Goal: Information Seeking & Learning: Check status

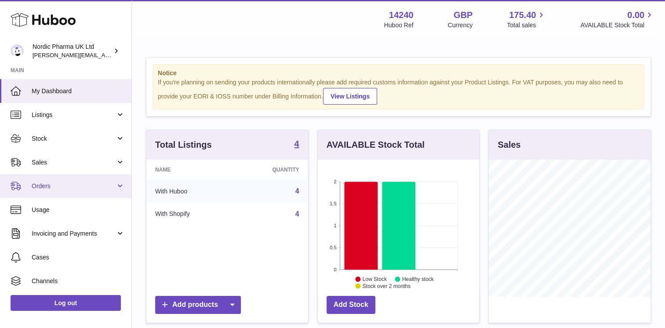
scroll to position [25, 0]
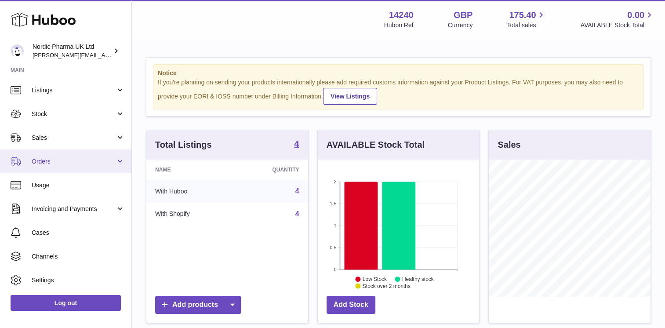
click at [106, 160] on span "Orders" at bounding box center [74, 161] width 84 height 8
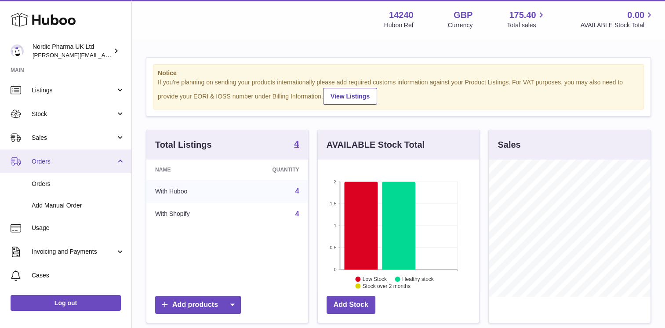
click at [106, 160] on span "Orders" at bounding box center [74, 161] width 84 height 8
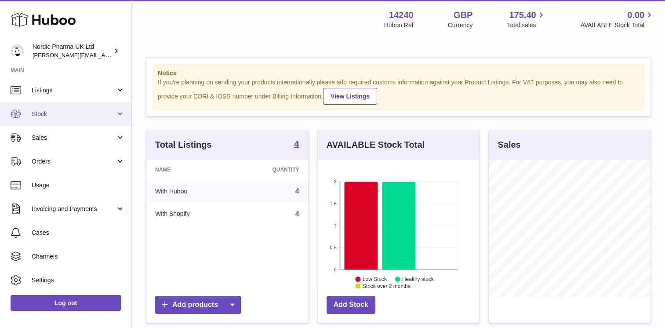
click at [107, 110] on span "Stock" at bounding box center [74, 114] width 84 height 8
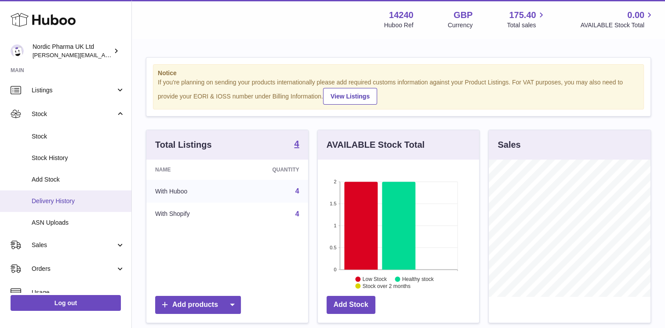
click at [63, 195] on link "Delivery History" at bounding box center [65, 201] width 131 height 22
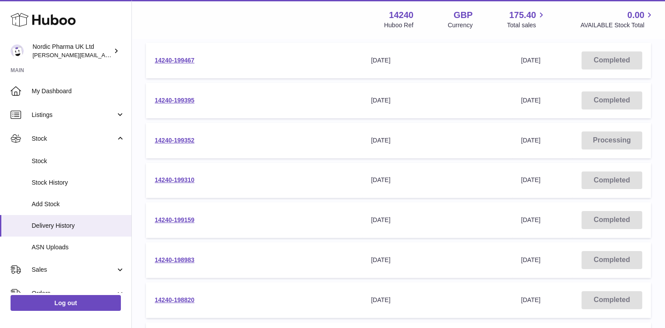
scroll to position [137, 0]
click at [174, 256] on link "14240-198983" at bounding box center [175, 259] width 40 height 7
click at [182, 217] on link "14240-199159" at bounding box center [175, 219] width 40 height 7
click at [189, 179] on link "14240-199310" at bounding box center [175, 179] width 40 height 7
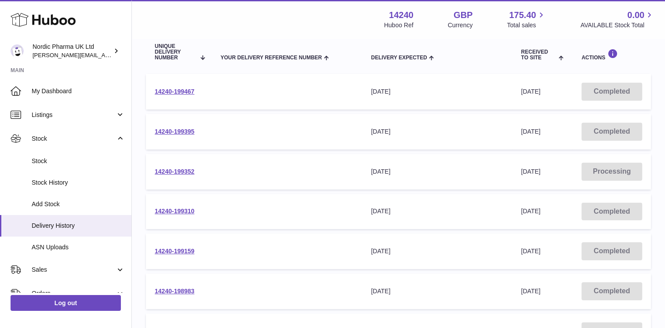
scroll to position [106, 0]
click at [186, 170] on link "14240-199352" at bounding box center [175, 171] width 40 height 7
click at [184, 131] on link "14240-199395" at bounding box center [175, 131] width 40 height 7
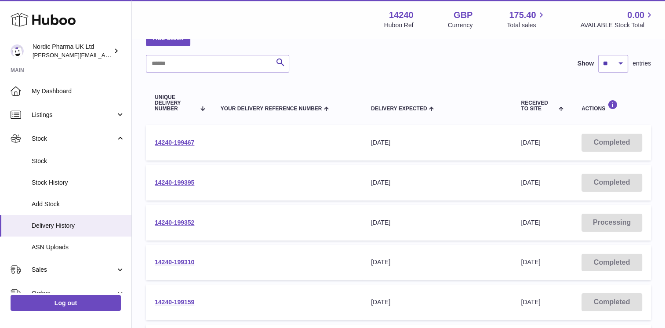
scroll to position [53, 0]
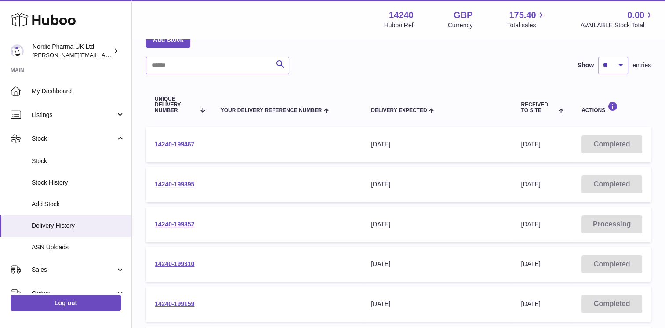
click at [176, 142] on link "14240-199467" at bounding box center [175, 144] width 40 height 7
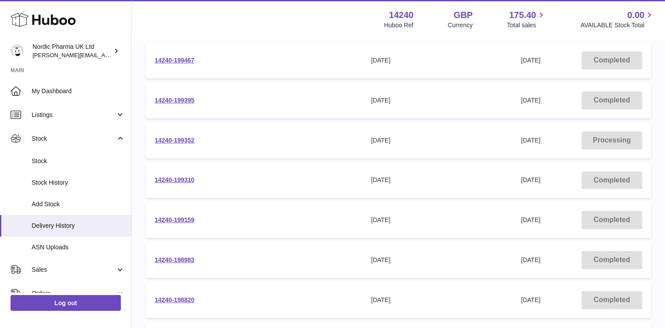
scroll to position [137, 0]
click at [174, 179] on link "14240-199310" at bounding box center [175, 179] width 40 height 7
click at [179, 136] on link "14240-199352" at bounding box center [175, 139] width 40 height 7
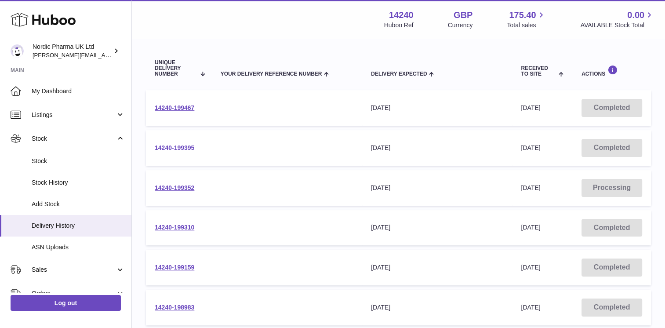
click at [184, 145] on link "14240-199395" at bounding box center [175, 147] width 40 height 7
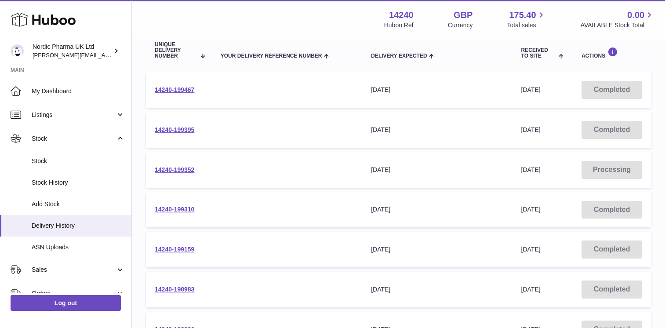
scroll to position [113, 0]
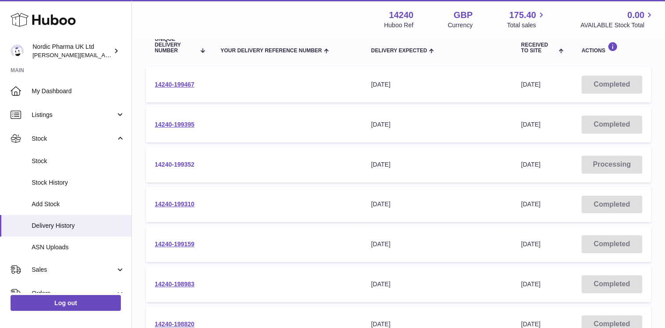
click at [173, 161] on link "14240-199352" at bounding box center [175, 164] width 40 height 7
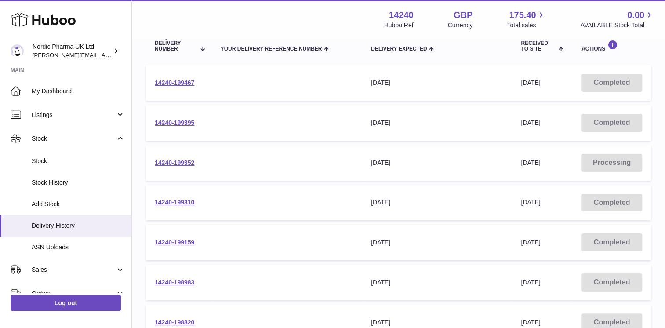
scroll to position [114, 0]
click at [174, 241] on link "14240-199159" at bounding box center [175, 242] width 40 height 7
click at [181, 200] on link "14240-199310" at bounding box center [175, 202] width 40 height 7
click at [185, 244] on link "14240-199159" at bounding box center [175, 242] width 40 height 7
click at [191, 122] on link "14240-199395" at bounding box center [175, 122] width 40 height 7
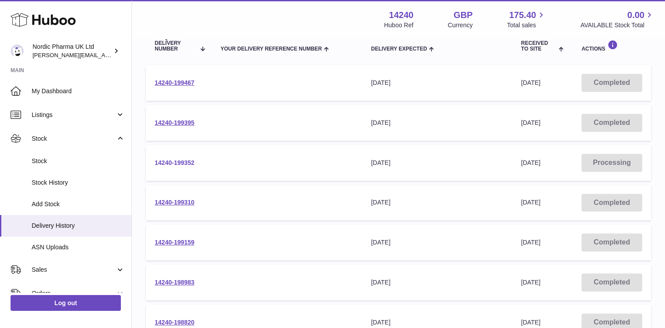
click at [187, 161] on link "14240-199352" at bounding box center [175, 162] width 40 height 7
click at [184, 201] on link "14240-199310" at bounding box center [175, 202] width 40 height 7
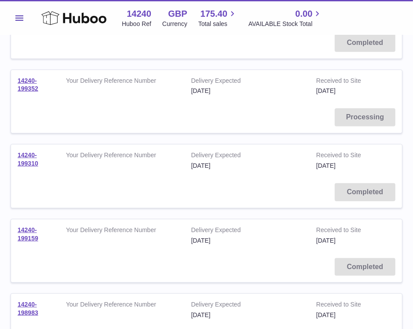
scroll to position [237, 0]
click at [29, 159] on link "14240-199310" at bounding box center [28, 157] width 21 height 15
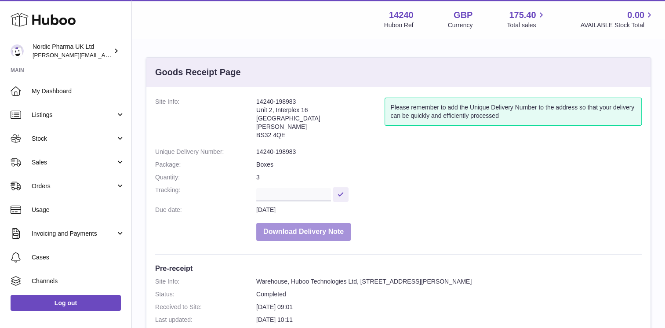
click at [321, 235] on button "Download Delivery Note" at bounding box center [303, 232] width 95 height 18
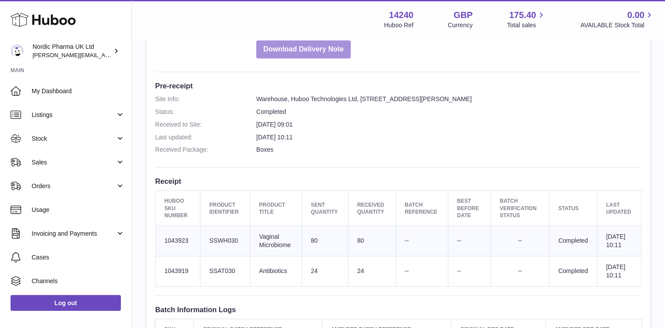
scroll to position [169, 0]
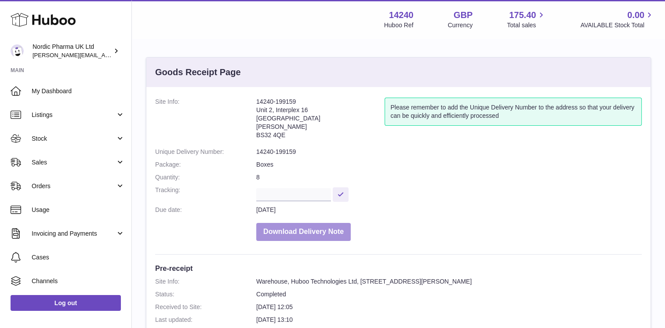
click at [301, 230] on button "Download Delivery Note" at bounding box center [303, 232] width 95 height 18
click at [309, 226] on button "Download Delivery Note" at bounding box center [303, 232] width 95 height 18
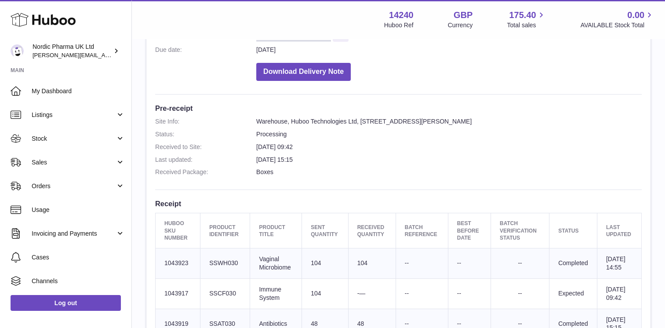
scroll to position [160, 0]
click at [304, 80] on button "Download Delivery Note" at bounding box center [303, 72] width 95 height 18
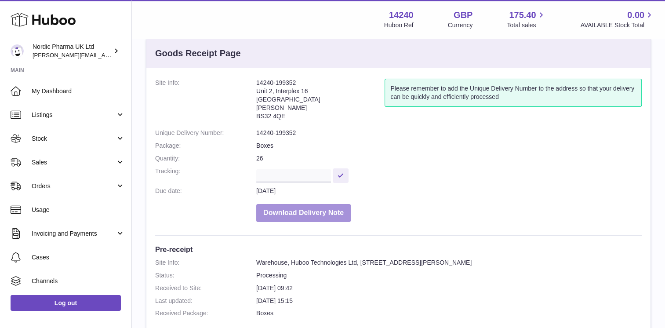
scroll to position [0, 0]
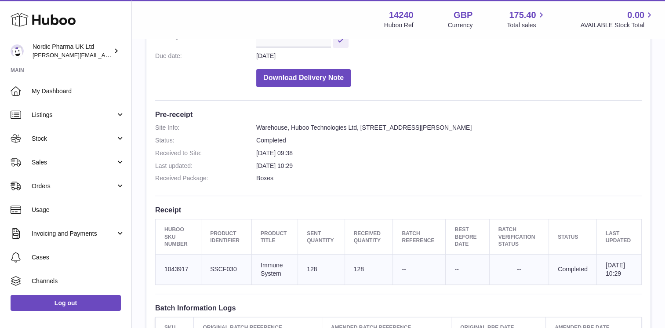
scroll to position [153, 0]
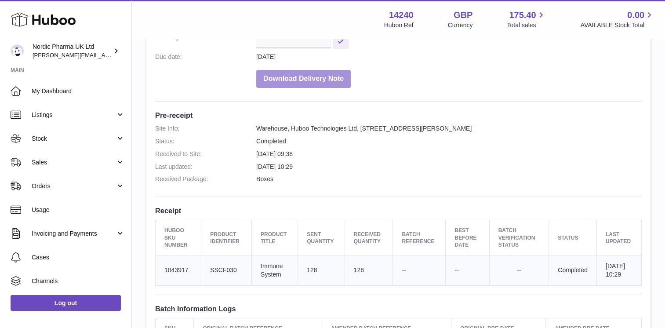
click at [332, 80] on button "Download Delivery Note" at bounding box center [303, 79] width 95 height 18
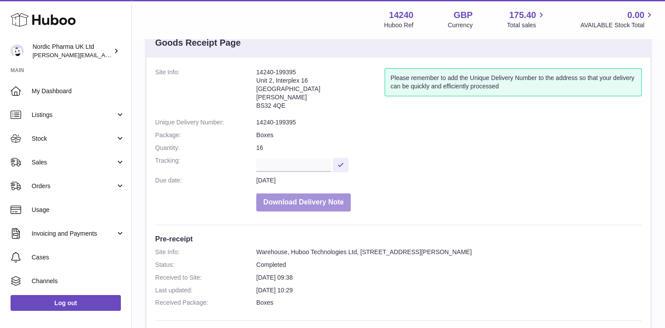
scroll to position [0, 0]
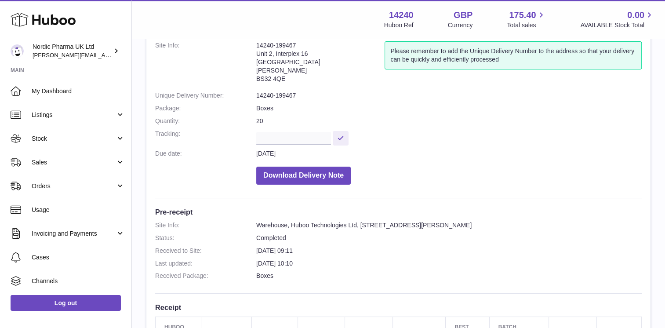
scroll to position [54, 0]
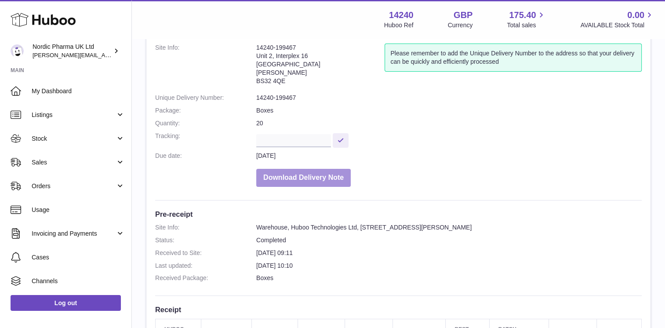
click at [305, 184] on button "Download Delivery Note" at bounding box center [303, 178] width 95 height 18
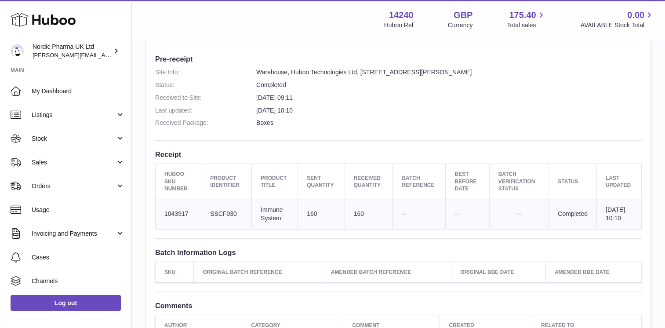
scroll to position [227, 0]
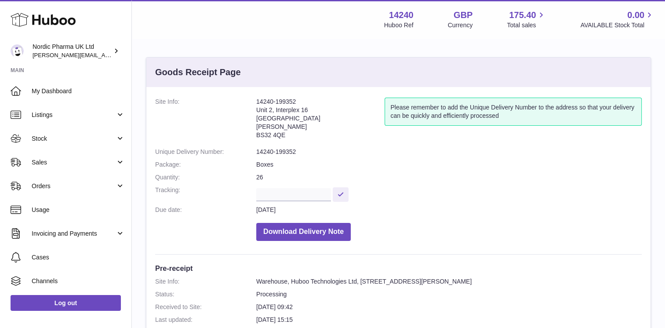
click at [478, 214] on dl "Site Info: 14240-199352 Unit 2, Interplex 16 Ash Ridge Road Bradley Stoke BS32 …" at bounding box center [398, 172] width 487 height 148
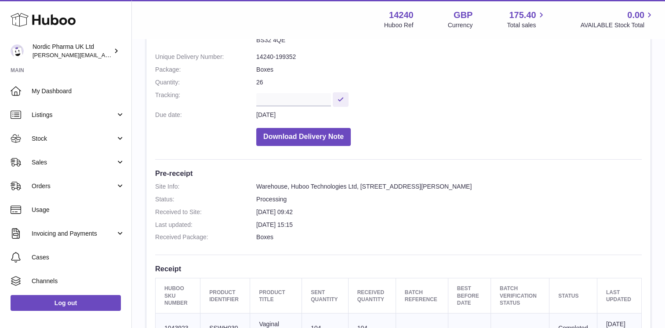
scroll to position [91, 0]
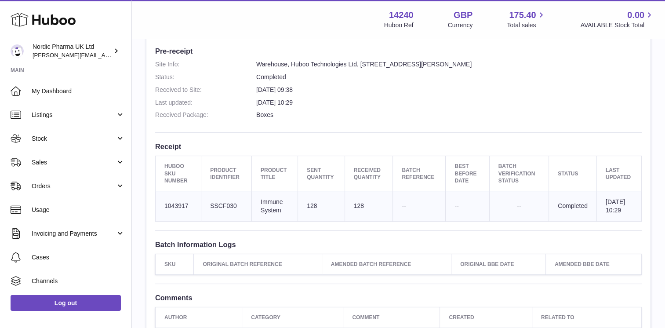
scroll to position [218, 0]
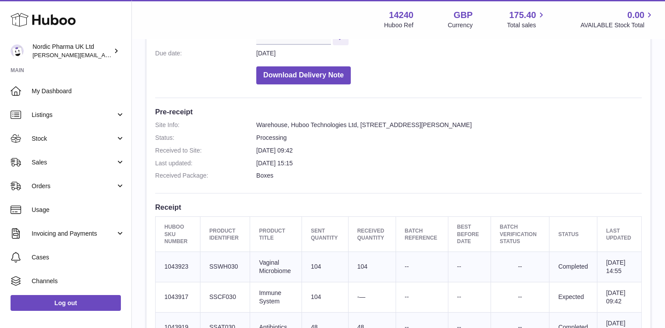
scroll to position [153, 0]
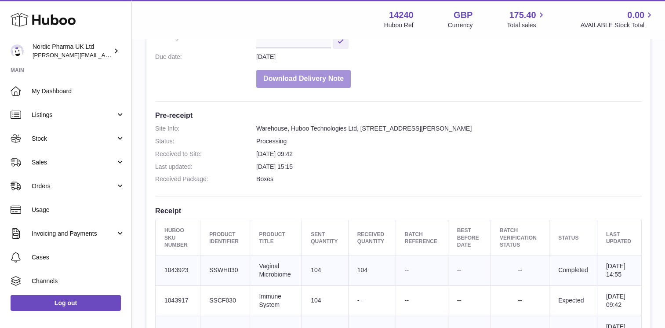
click at [314, 83] on button "Download Delivery Note" at bounding box center [303, 79] width 95 height 18
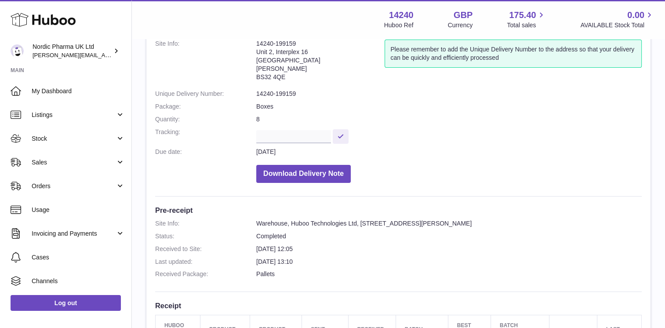
scroll to position [58, 0]
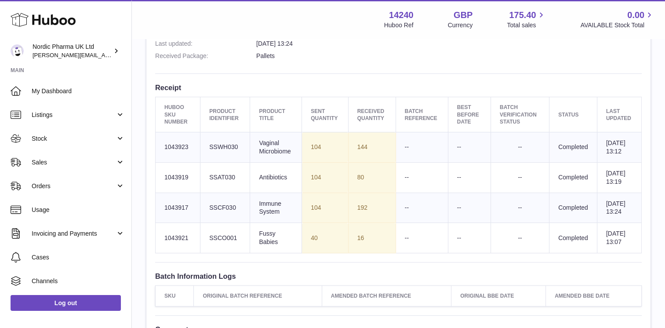
scroll to position [276, 0]
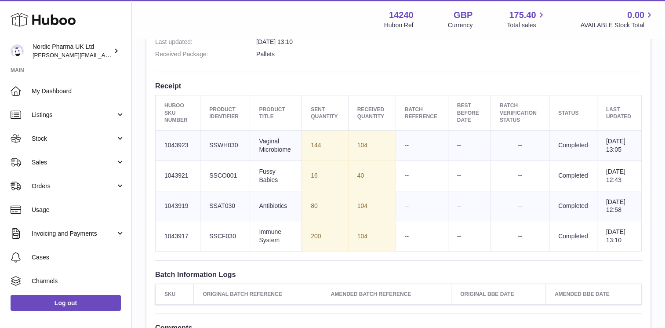
scroll to position [286, 0]
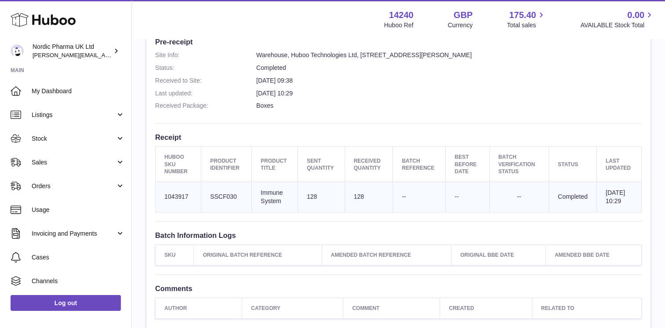
scroll to position [245, 0]
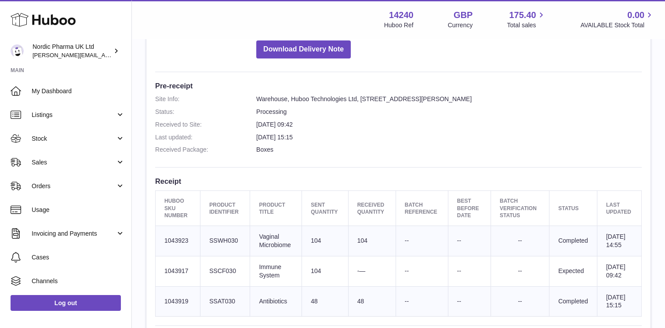
scroll to position [157, 0]
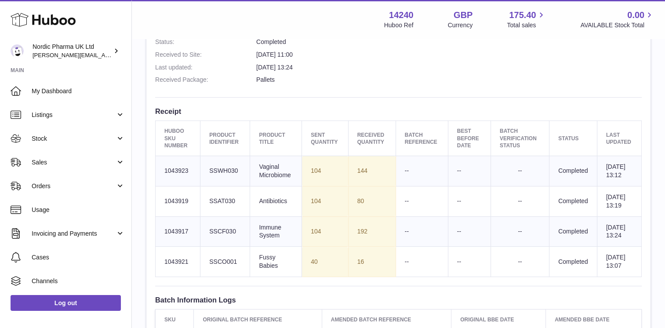
scroll to position [246, 0]
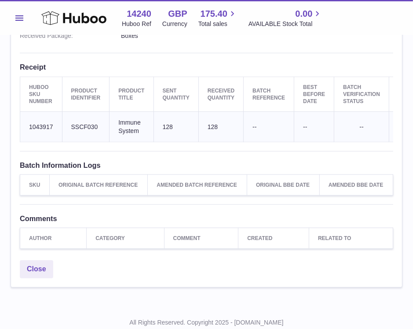
scroll to position [311, 0]
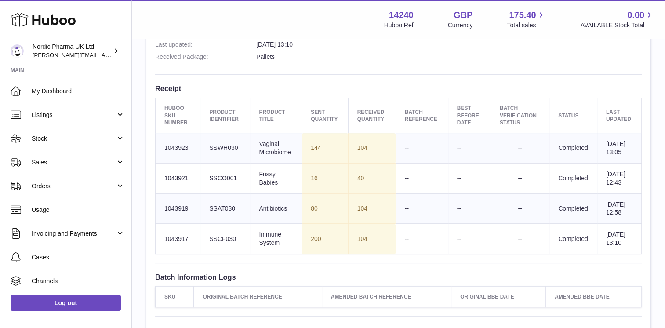
scroll to position [276, 0]
click at [606, 60] on dd "Pallets" at bounding box center [449, 56] width 386 height 8
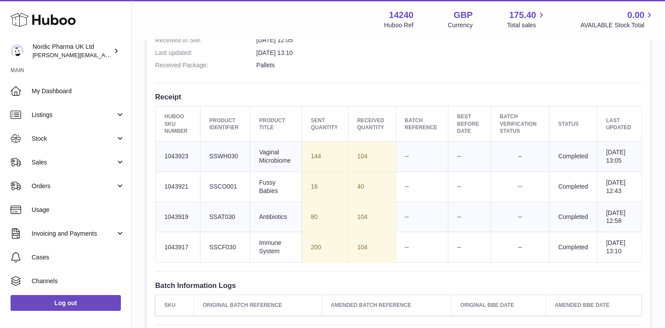
scroll to position [265, 0]
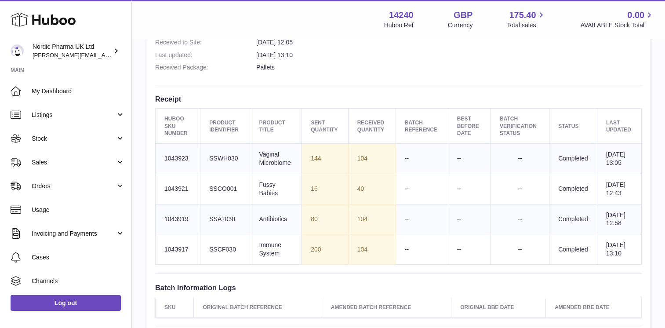
click at [316, 258] on td "Sent Quantity 200" at bounding box center [325, 249] width 46 height 30
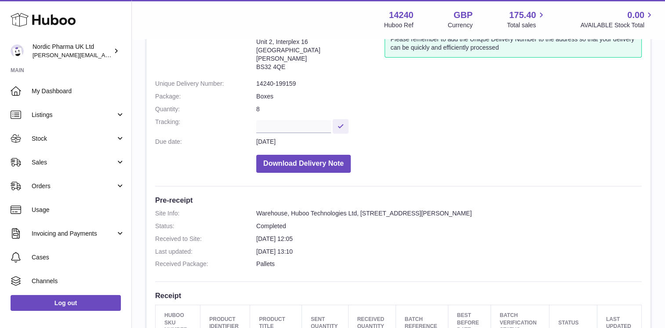
scroll to position [62, 0]
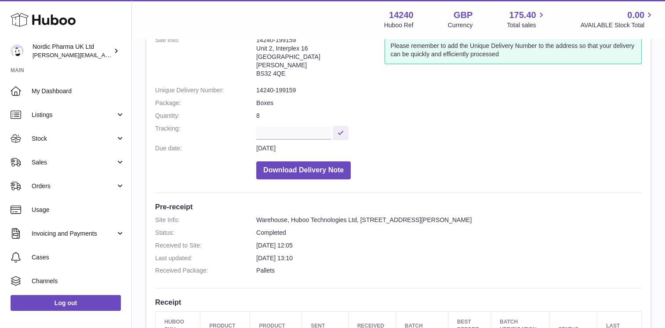
click at [288, 91] on dd "14240-199159" at bounding box center [449, 90] width 386 height 8
drag, startPoint x: 256, startPoint y: 89, endPoint x: 304, endPoint y: 91, distance: 48.4
click at [304, 91] on dl "Site Info: 14240-199159 Unit 2, Interplex 16 Ash Ridge Road Bradley Stoke BS32 …" at bounding box center [398, 110] width 487 height 148
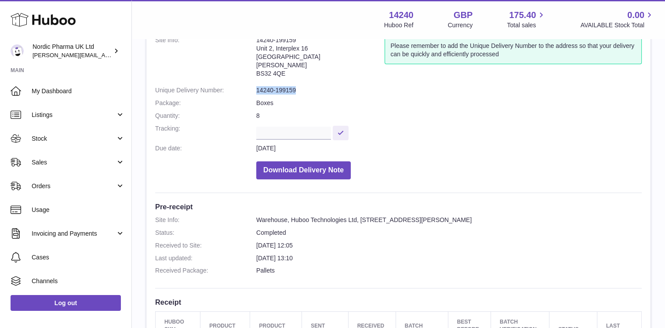
copy dl "14240-199159"
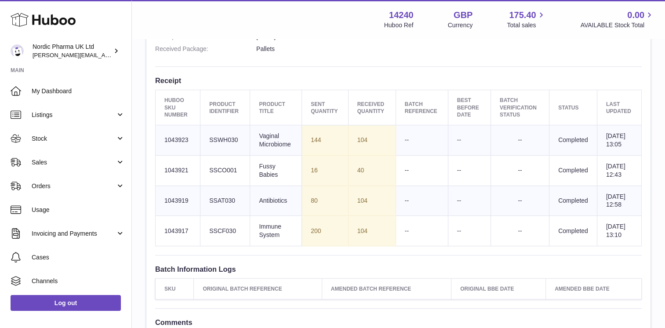
scroll to position [285, 0]
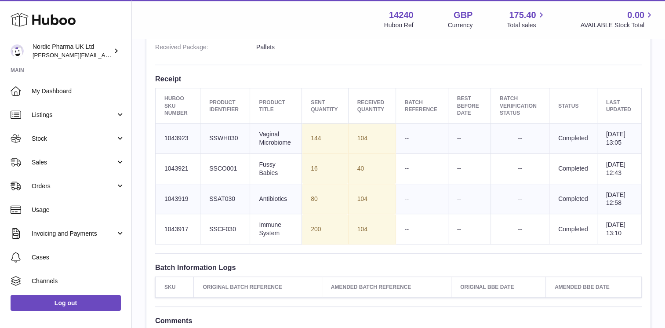
click at [361, 140] on td "104" at bounding box center [371, 139] width 47 height 30
copy td "104"
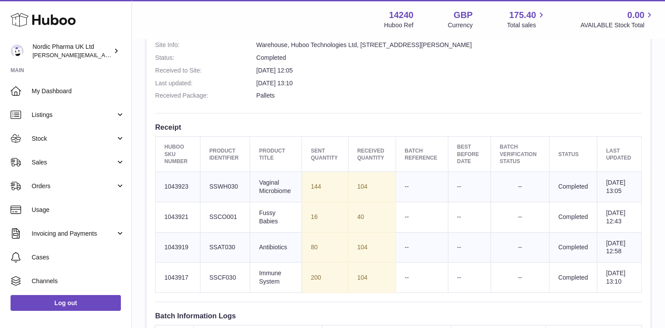
scroll to position [241, 0]
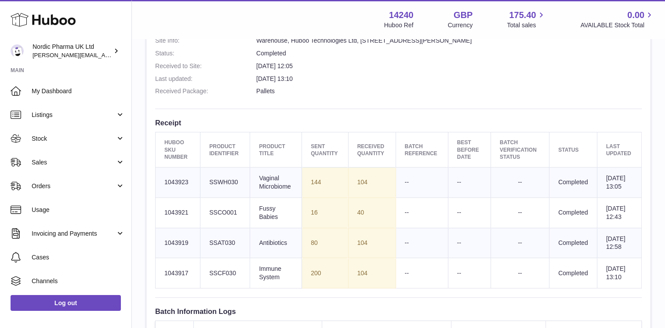
click at [360, 184] on td "104" at bounding box center [371, 183] width 47 height 30
copy td "104"
click at [364, 224] on td "40" at bounding box center [371, 212] width 47 height 30
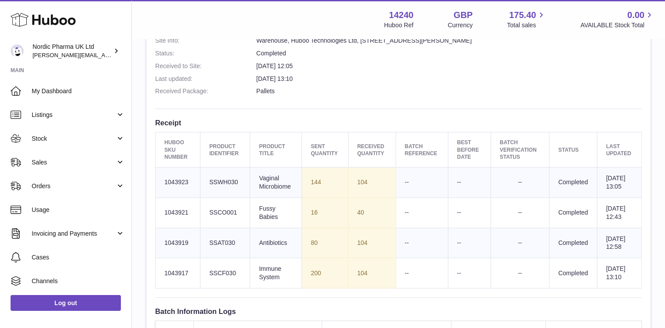
click at [361, 224] on td "40" at bounding box center [371, 212] width 47 height 30
copy td "40"
click at [359, 258] on td "104" at bounding box center [371, 243] width 47 height 30
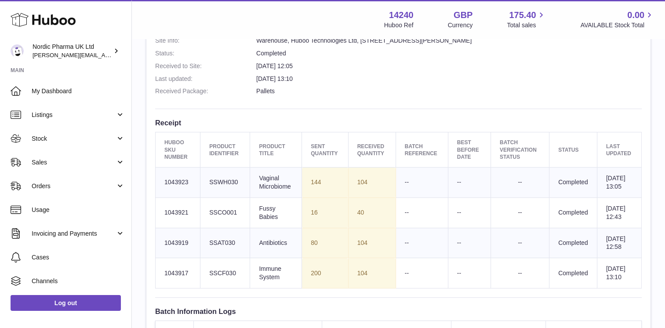
copy td "104"
click at [361, 289] on td "104" at bounding box center [371, 273] width 47 height 30
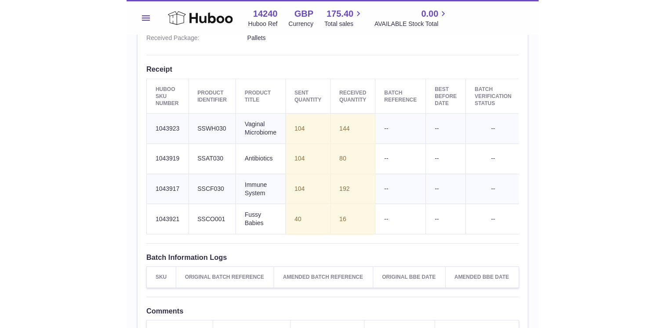
scroll to position [309, 0]
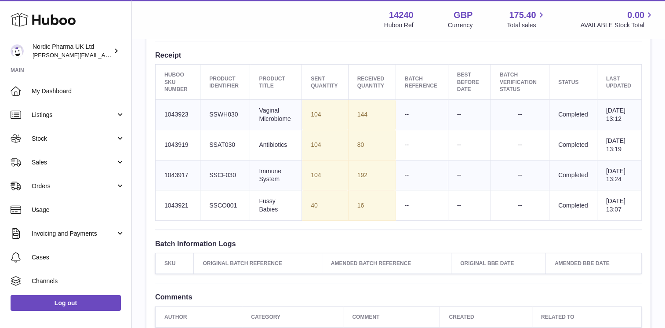
click at [419, 3] on div "Menu Huboo 14240 Huboo Ref GBP Currency 175.40 Total sales 0.00 AVAILABLE Stock…" at bounding box center [398, 19] width 533 height 39
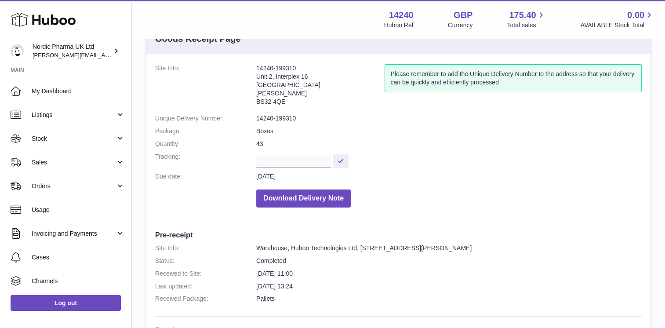
scroll to position [32, 0]
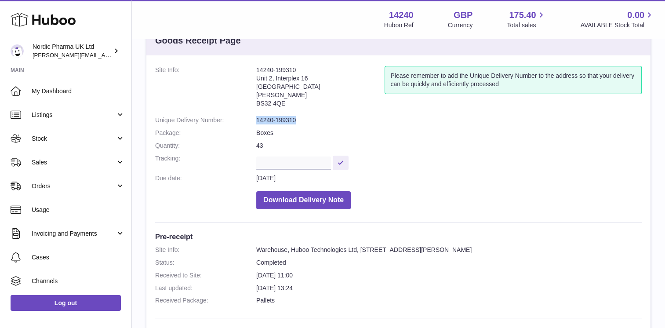
drag, startPoint x: 297, startPoint y: 119, endPoint x: 254, endPoint y: 121, distance: 43.6
click at [254, 121] on dl "Site Info: 14240-199310 Unit 2, Interplex 16 Ash Ridge Road Bradley Stoke BS32 …" at bounding box center [398, 140] width 487 height 148
copy dl "14240-199310"
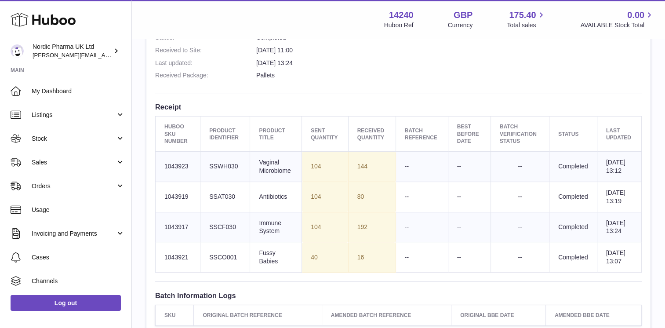
scroll to position [260, 0]
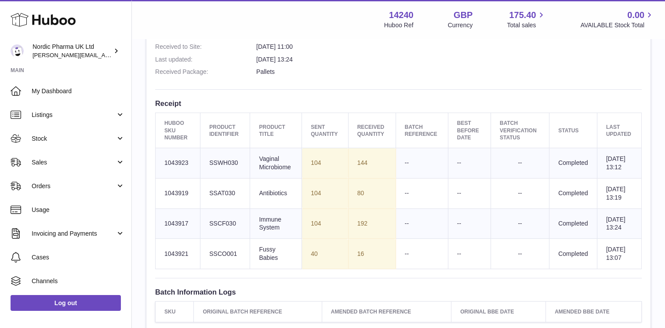
click at [362, 163] on td "144" at bounding box center [371, 163] width 47 height 30
copy td "144"
click at [359, 206] on td "80" at bounding box center [371, 193] width 47 height 30
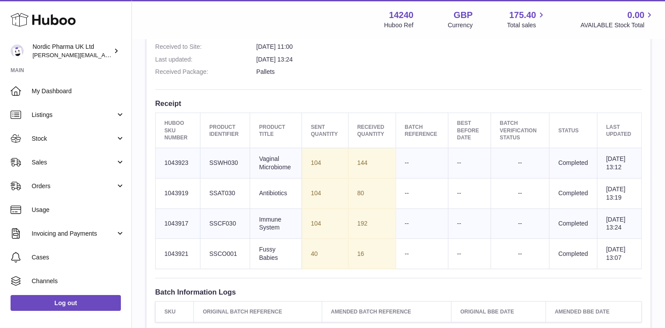
copy td "80"
click at [366, 239] on td "192" at bounding box center [371, 223] width 47 height 30
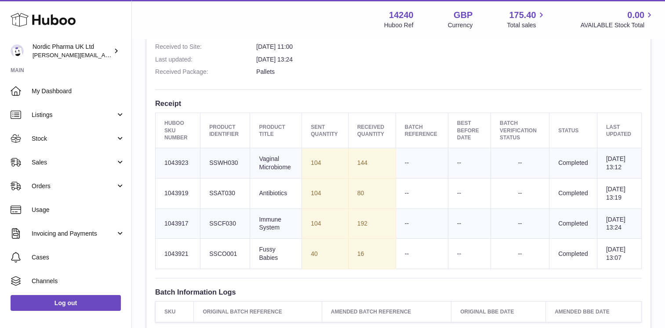
click at [357, 239] on td "192" at bounding box center [371, 223] width 47 height 30
copy td "192"
click at [361, 269] on td "16" at bounding box center [371, 254] width 47 height 30
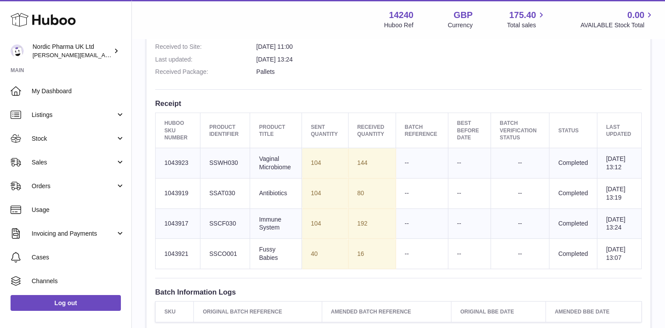
copy td "16"
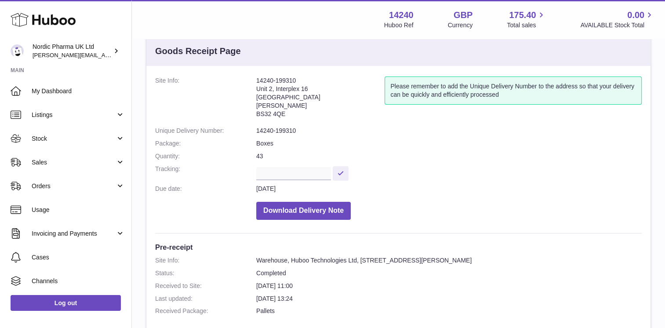
scroll to position [0, 0]
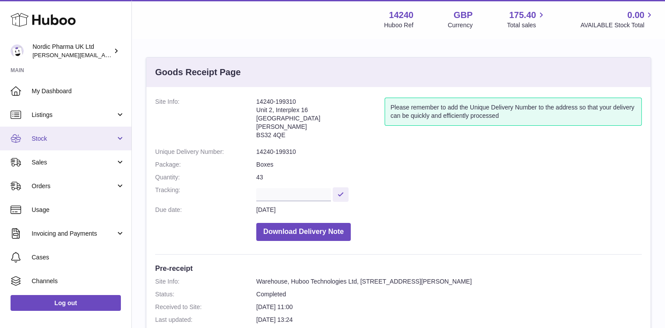
click at [113, 137] on span "Stock" at bounding box center [74, 139] width 84 height 8
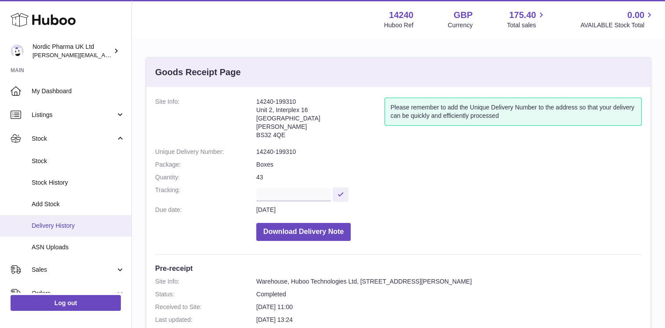
click at [65, 224] on span "Delivery History" at bounding box center [78, 226] width 93 height 8
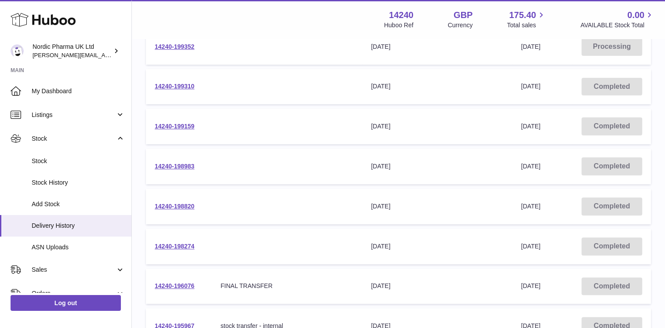
scroll to position [231, 0]
drag, startPoint x: 208, startPoint y: 164, endPoint x: 154, endPoint y: 165, distance: 53.2
click at [154, 165] on td "14240-198983" at bounding box center [179, 166] width 66 height 36
copy link "14240-198983"
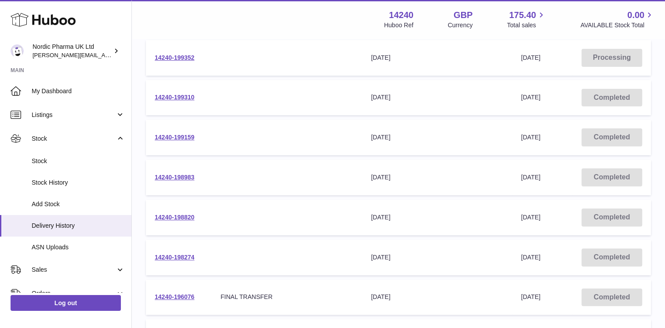
scroll to position [219, 0]
click at [175, 178] on link "14240-198983" at bounding box center [175, 177] width 40 height 7
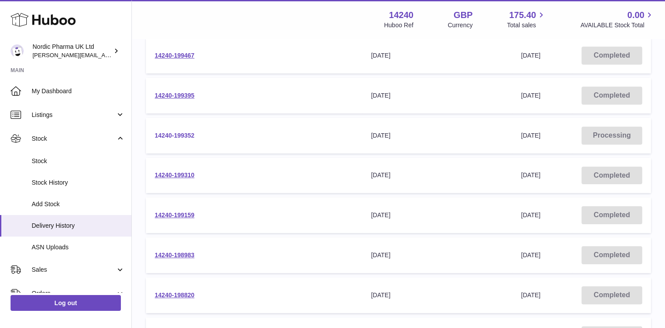
scroll to position [136, 0]
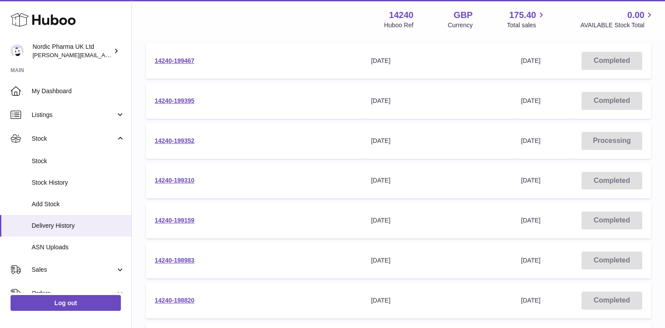
click at [201, 140] on td "14240-199352" at bounding box center [179, 141] width 66 height 36
drag, startPoint x: 196, startPoint y: 140, endPoint x: 147, endPoint y: 136, distance: 49.4
click at [147, 136] on td "14240-199352" at bounding box center [179, 141] width 66 height 36
copy link "14240-199352"
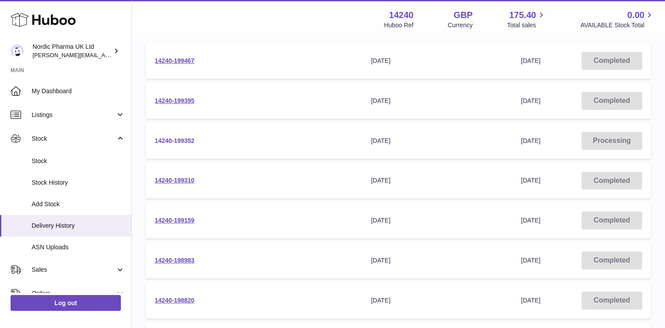
click at [168, 138] on link "14240-199352" at bounding box center [175, 140] width 40 height 7
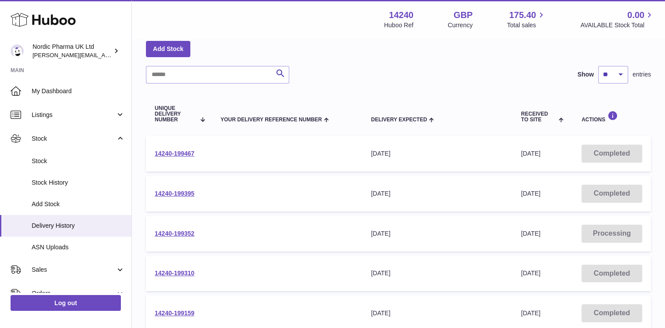
scroll to position [37, 0]
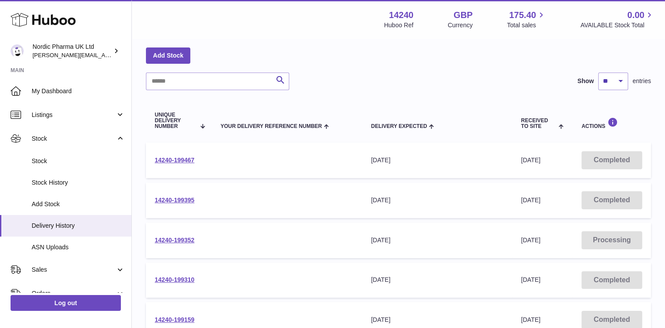
drag, startPoint x: 195, startPoint y: 198, endPoint x: 154, endPoint y: 200, distance: 41.4
drag, startPoint x: 154, startPoint y: 200, endPoint x: 201, endPoint y: 200, distance: 46.6
click at [201, 200] on tr "14240-199395 Your Delivery Reference Number Delivery Expected [DATE] Received t…" at bounding box center [398, 201] width 505 height 36
drag, startPoint x: 148, startPoint y: 199, endPoint x: 200, endPoint y: 199, distance: 51.9
click at [200, 199] on td "14240-199395" at bounding box center [179, 201] width 66 height 36
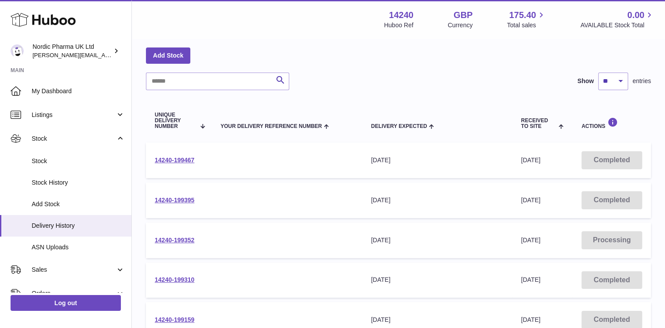
copy link "14240-199395"
click at [190, 200] on link "14240-199395" at bounding box center [175, 200] width 40 height 7
drag, startPoint x: 201, startPoint y: 158, endPoint x: 152, endPoint y: 158, distance: 48.8
click at [152, 158] on td "14240-199467" at bounding box center [179, 160] width 66 height 36
copy link "14240-199467"
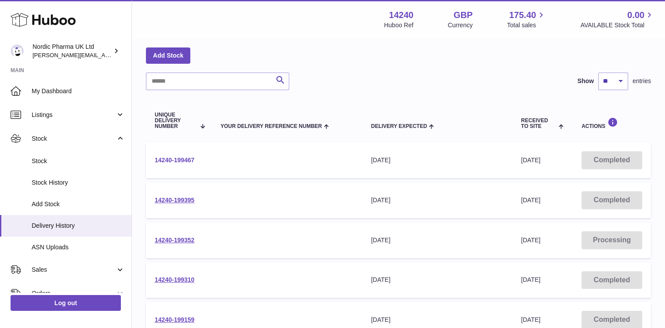
click at [187, 158] on link "14240-199467" at bounding box center [175, 160] width 40 height 7
click at [182, 199] on link "14240-199395" at bounding box center [175, 200] width 40 height 7
click at [183, 157] on link "14240-199467" at bounding box center [175, 160] width 40 height 7
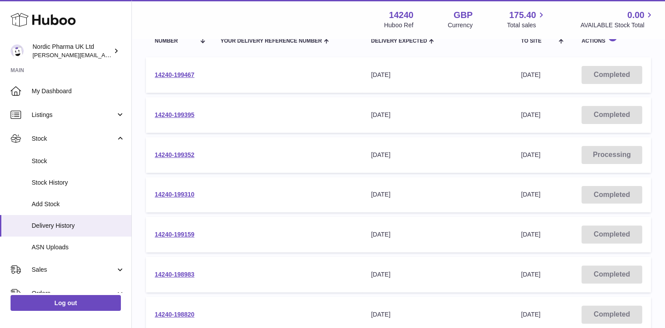
scroll to position [123, 0]
click at [172, 153] on link "14240-199352" at bounding box center [175, 154] width 40 height 7
click at [179, 194] on link "14240-199310" at bounding box center [175, 193] width 40 height 7
click at [180, 235] on link "14240-199159" at bounding box center [175, 233] width 40 height 7
click at [176, 270] on link "14240-198983" at bounding box center [175, 273] width 40 height 7
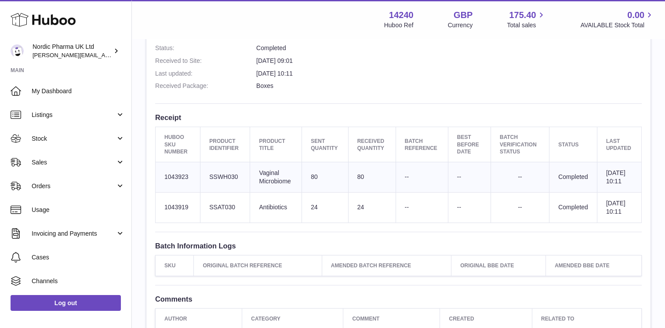
scroll to position [246, 0]
click at [361, 181] on td "80" at bounding box center [371, 177] width 47 height 30
copy td "80"
click at [358, 218] on td "24" at bounding box center [371, 207] width 47 height 30
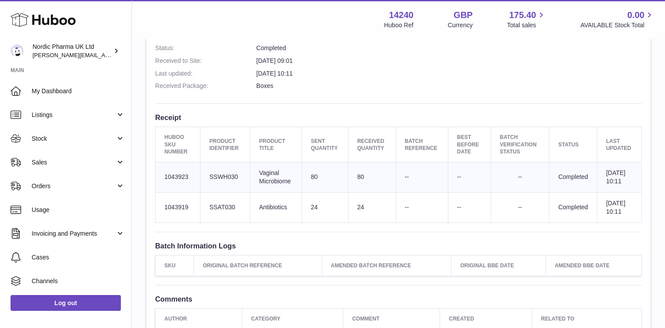
click at [358, 218] on td "24" at bounding box center [371, 207] width 47 height 30
copy td "24"
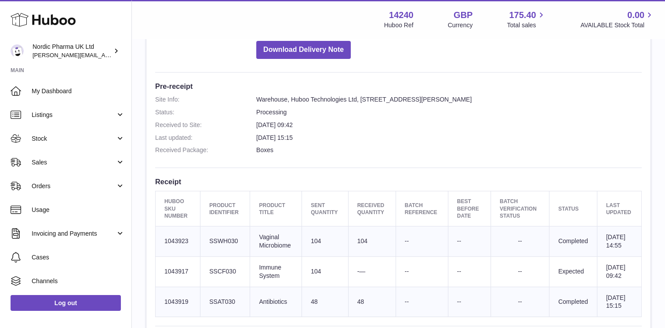
scroll to position [239, 0]
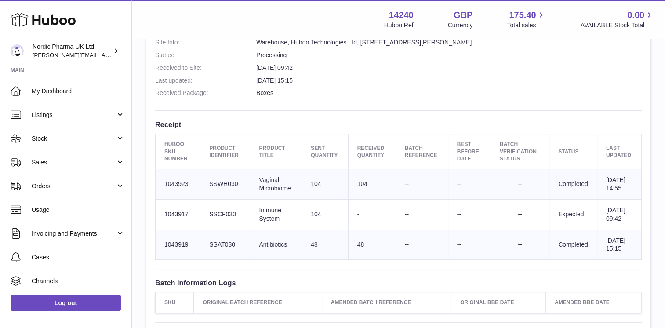
click at [361, 188] on td "104" at bounding box center [371, 184] width 47 height 30
copy td "104"
click at [361, 260] on td "48" at bounding box center [371, 245] width 47 height 30
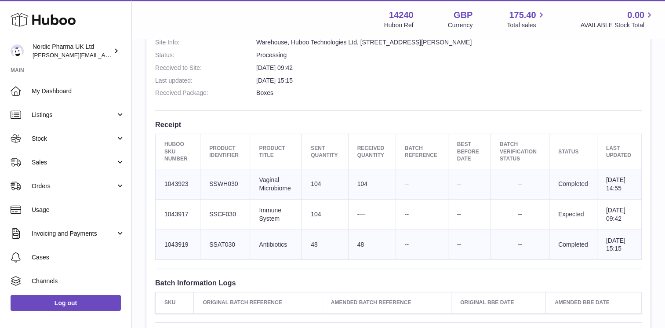
copy td "48"
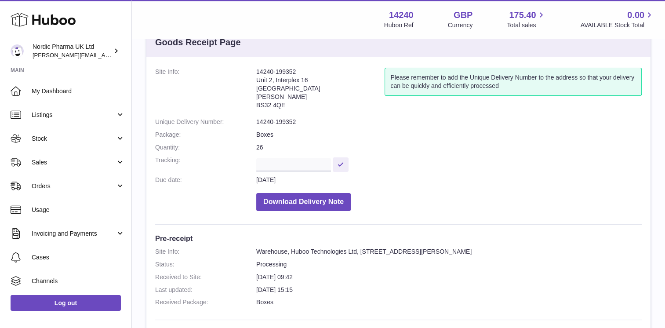
scroll to position [28, 0]
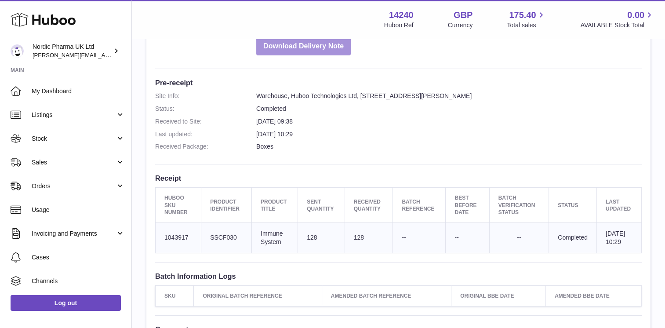
scroll to position [217, 0]
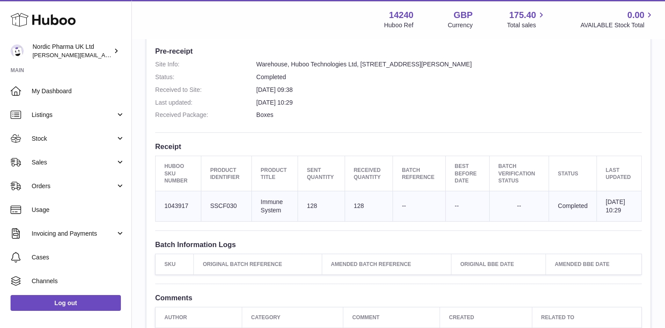
click at [354, 208] on td "128" at bounding box center [369, 206] width 48 height 30
copy td "128"
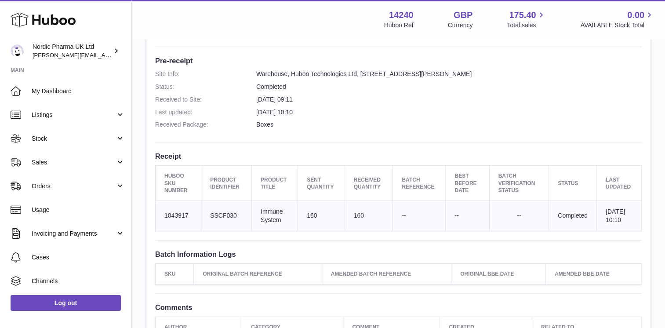
scroll to position [214, 0]
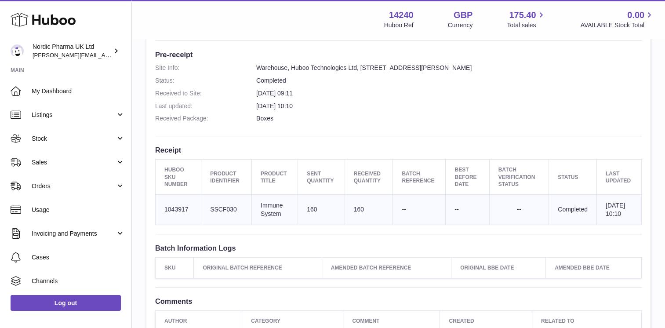
click at [357, 214] on td "160" at bounding box center [369, 210] width 48 height 30
copy td "160"
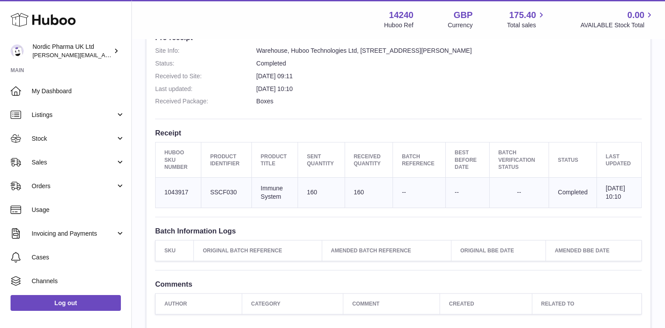
scroll to position [225, 0]
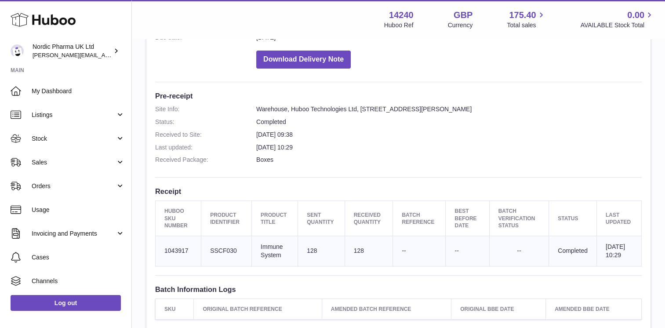
scroll to position [174, 0]
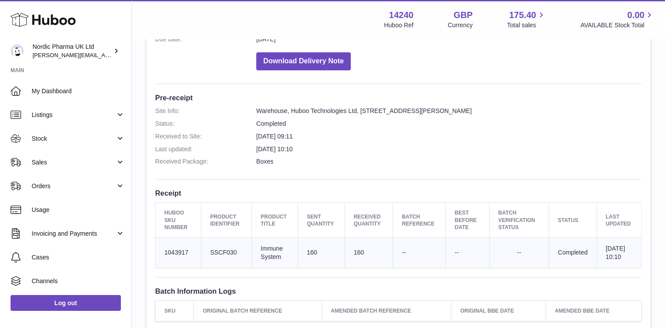
scroll to position [172, 0]
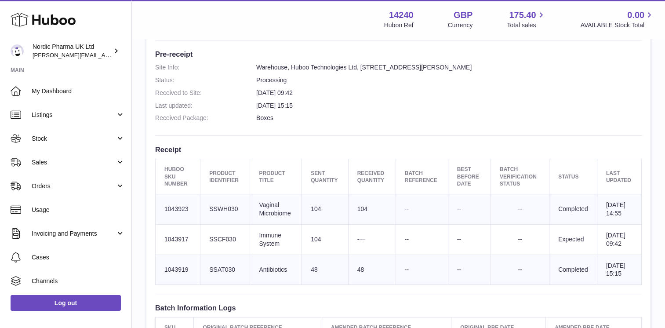
scroll to position [215, 0]
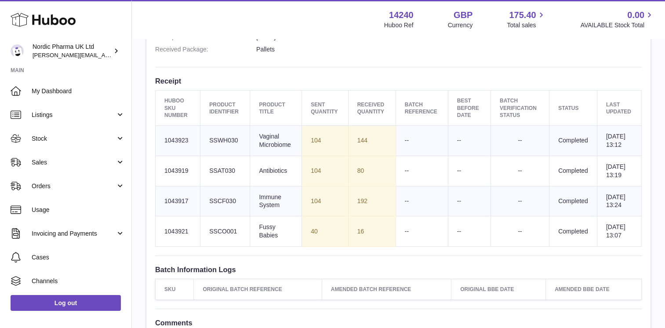
scroll to position [283, 0]
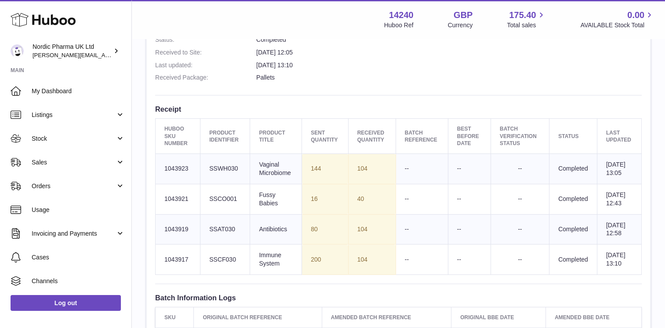
scroll to position [255, 0]
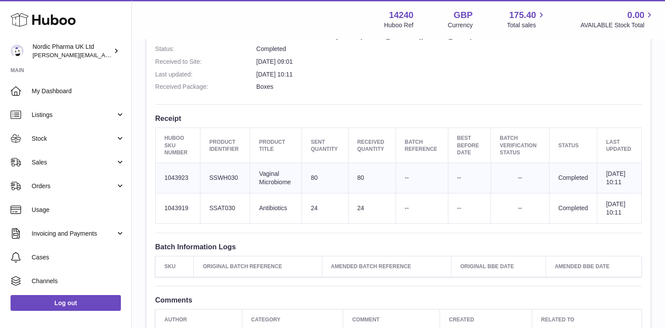
scroll to position [246, 0]
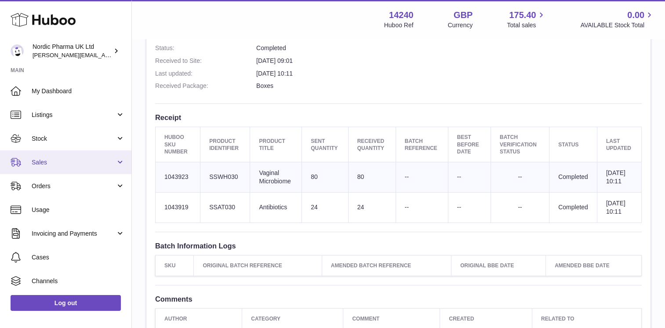
click at [110, 162] on span "Sales" at bounding box center [74, 162] width 84 height 8
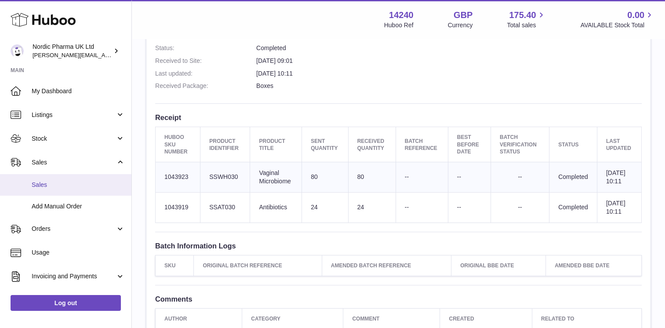
click at [89, 193] on link "Sales" at bounding box center [65, 185] width 131 height 22
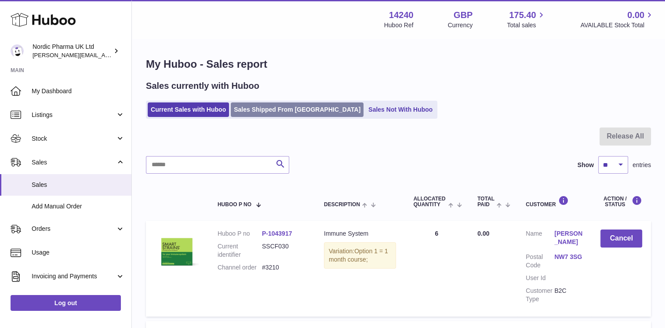
click at [281, 110] on link "Sales Shipped From Huboo" at bounding box center [297, 109] width 133 height 15
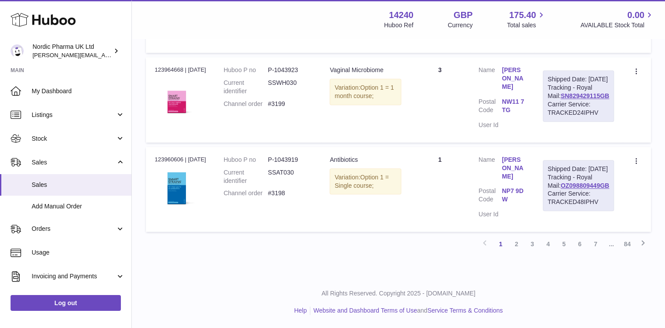
scroll to position [954, 0]
click at [517, 241] on link "2" at bounding box center [517, 244] width 16 height 16
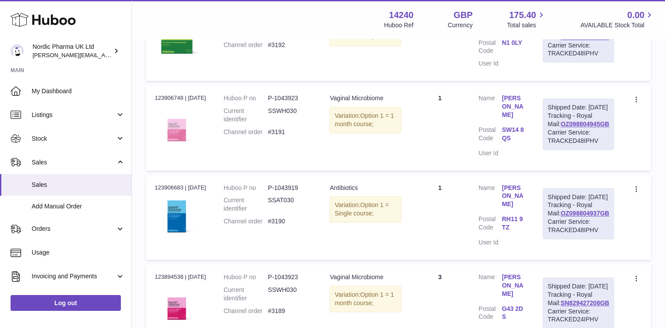
scroll to position [737, 0]
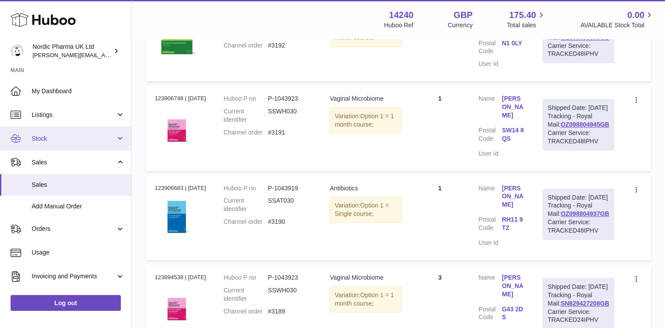
click at [124, 139] on link "Stock" at bounding box center [65, 139] width 131 height 24
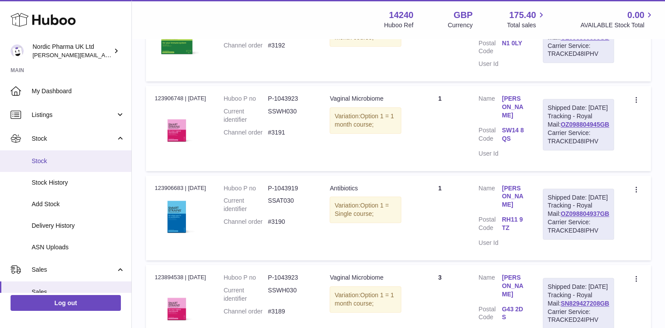
click at [88, 168] on link "Stock" at bounding box center [65, 161] width 131 height 22
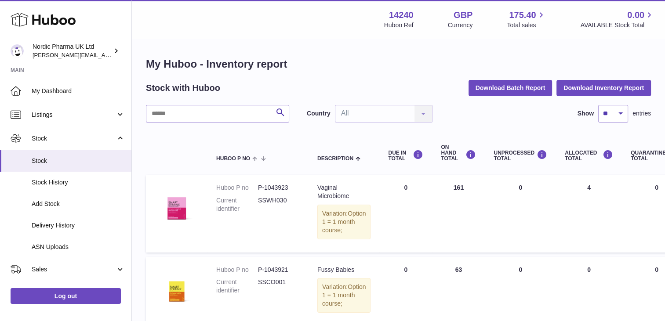
click at [407, 16] on strong "14240" at bounding box center [401, 15] width 25 height 12
copy strong "14240"
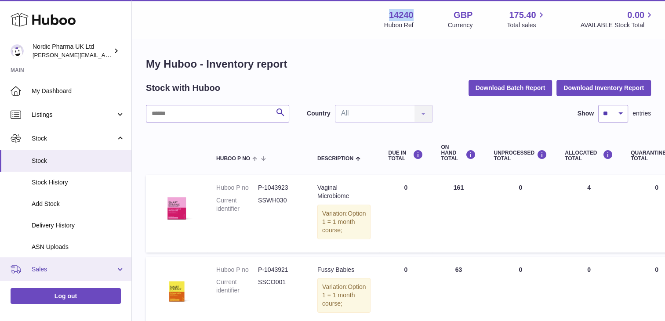
click at [104, 269] on span "Sales" at bounding box center [74, 270] width 84 height 8
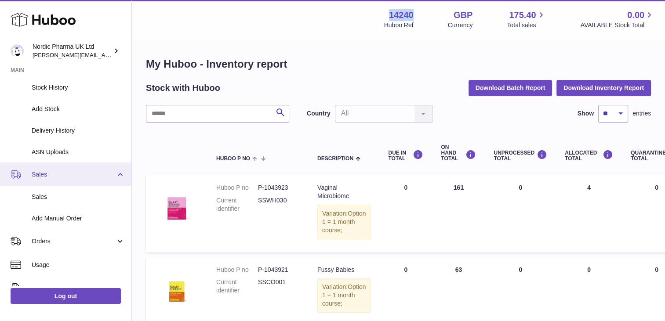
scroll to position [96, 0]
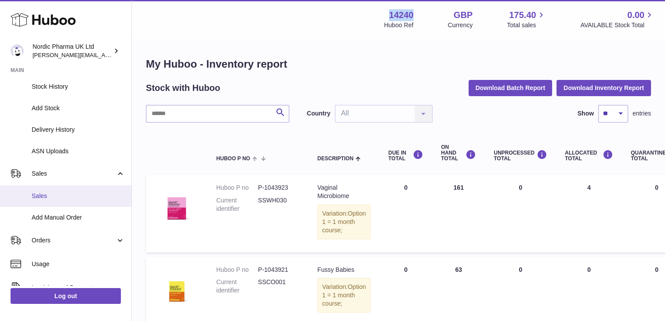
click at [62, 194] on span "Sales" at bounding box center [78, 196] width 93 height 8
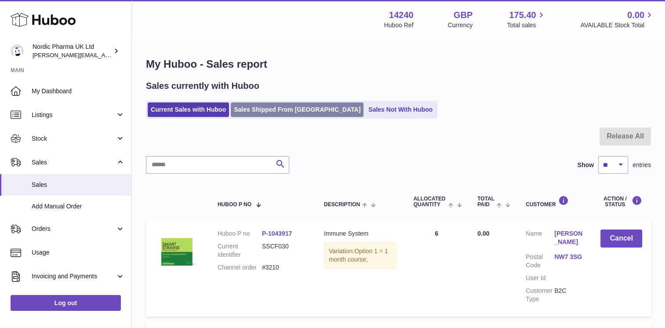
click at [290, 115] on link "Sales Shipped From Huboo" at bounding box center [297, 109] width 133 height 15
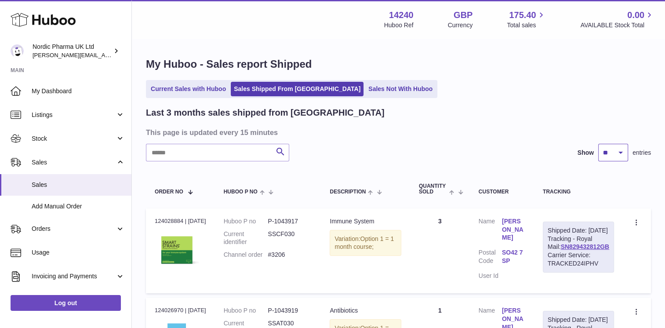
click at [622, 151] on select "** ** **" at bounding box center [614, 153] width 30 height 18
select select "**"
click at [599, 144] on select "** ** **" at bounding box center [614, 153] width 30 height 18
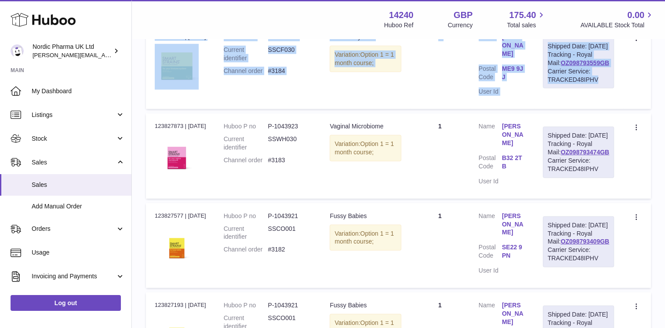
scroll to position [2348, 0]
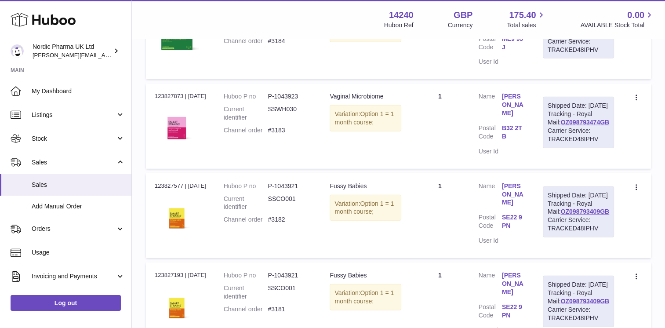
drag, startPoint x: 141, startPoint y: 87, endPoint x: 620, endPoint y: 108, distance: 479.4
click at [620, 108] on div "My Huboo - Sales report Shipped Current Sales with Huboo Sales Shipped From Hub…" at bounding box center [398, 33] width 533 height 4685
copy div "Order No Huboo P no Description Quantity Sold Customer Tracking Order no 124028…"
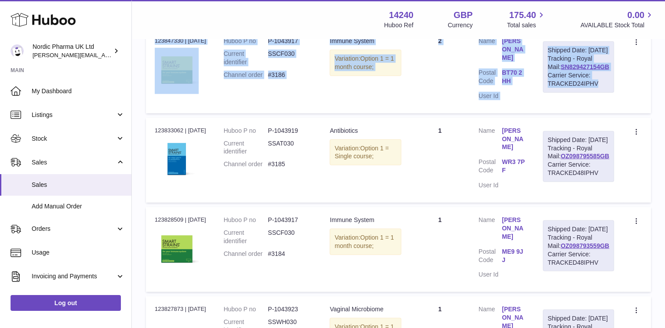
scroll to position [2137, 0]
copy div "Order No Huboo P no Description Quantity Sold Customer Tracking Order no 124028…"
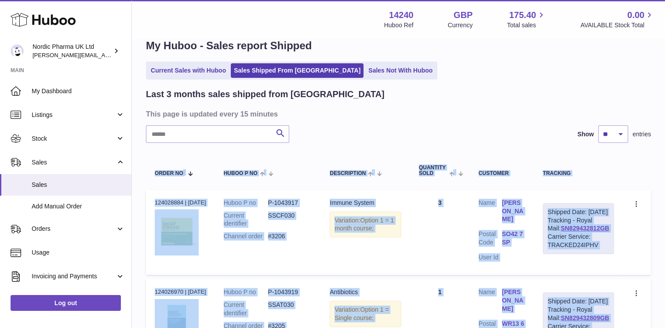
scroll to position [0, 0]
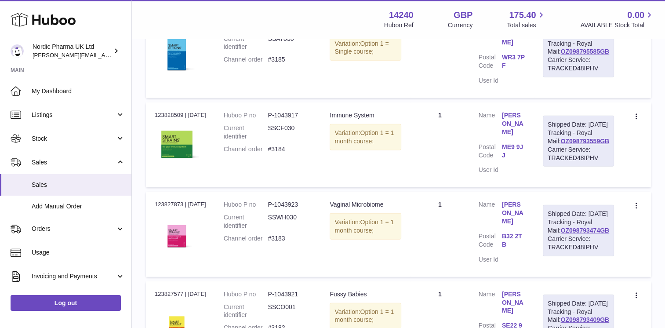
scroll to position [2305, 0]
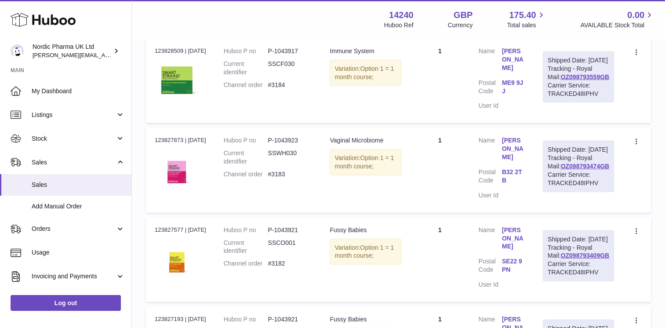
drag, startPoint x: 152, startPoint y: 213, endPoint x: 626, endPoint y: 50, distance: 501.2
click at [626, 50] on tbody "Order no 124028884 | 3rd Sep Huboo P no P-1043917 Current identifier SSCF030 Ch…" at bounding box center [398, 140] width 505 height 4472
copy tbody "124028884 | 3rd Sep Huboo P no P-1043917 Current identifier SSCF030 Channel ord…"
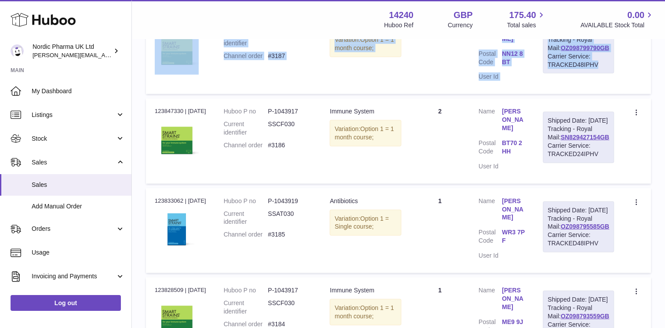
scroll to position [2065, 0]
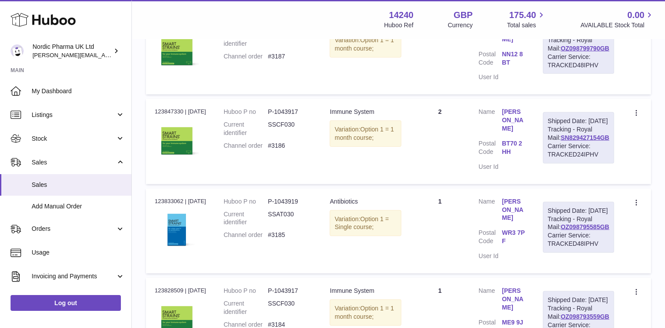
click at [657, 84] on div "My Huboo - Sales report Shipped Current Sales with Huboo Sales Shipped From Hub…" at bounding box center [398, 317] width 533 height 4685
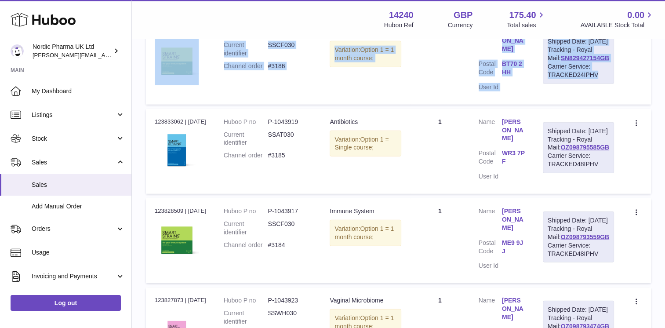
scroll to position [2206, 0]
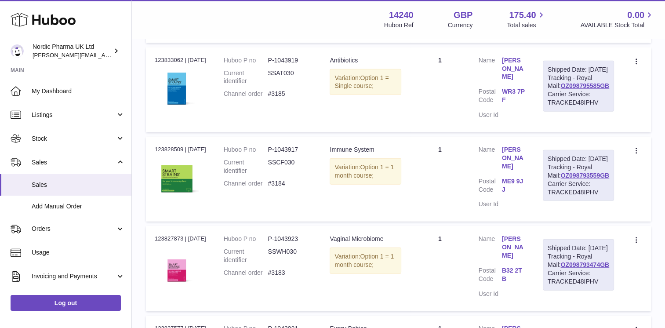
drag, startPoint x: 150, startPoint y: 219, endPoint x: 632, endPoint y: 57, distance: 508.5
click at [632, 57] on tbody "Order no 124028884 | 3rd Sep Huboo P no P-1043917 Current identifier SSCF030 Ch…" at bounding box center [398, 238] width 505 height 4472
copy tbody "124028884 | 3rd Sep Huboo P no P-1043917 Current identifier SSCF030 Channel ord…"
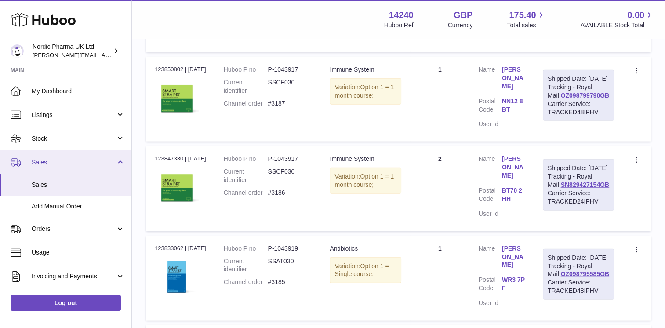
scroll to position [2016, 0]
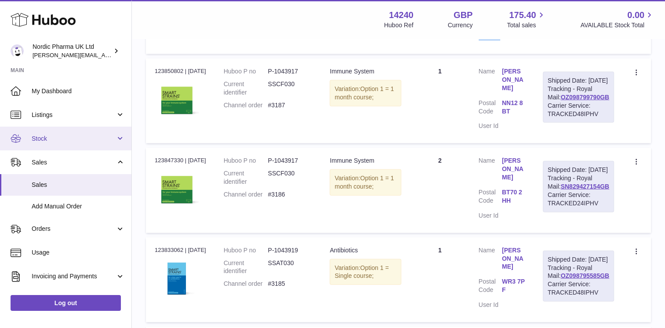
click at [95, 146] on link "Stock" at bounding box center [65, 139] width 131 height 24
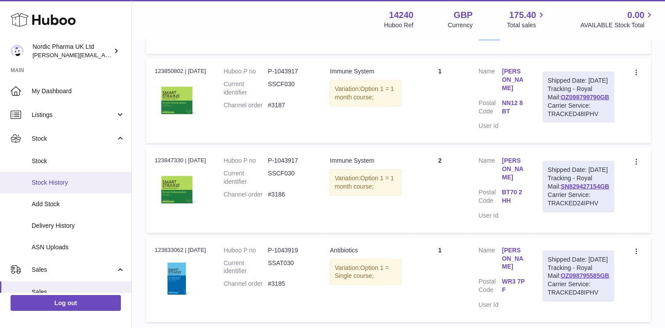
click at [67, 179] on span "Stock History" at bounding box center [78, 183] width 93 height 8
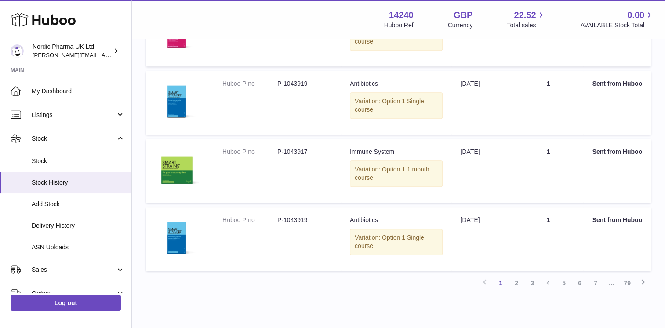
scroll to position [568, 0]
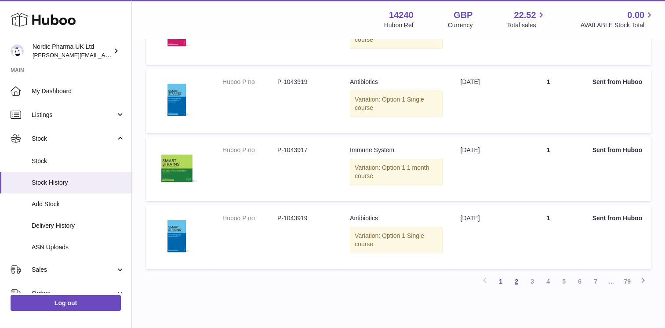
click at [517, 281] on link "2" at bounding box center [517, 282] width 16 height 16
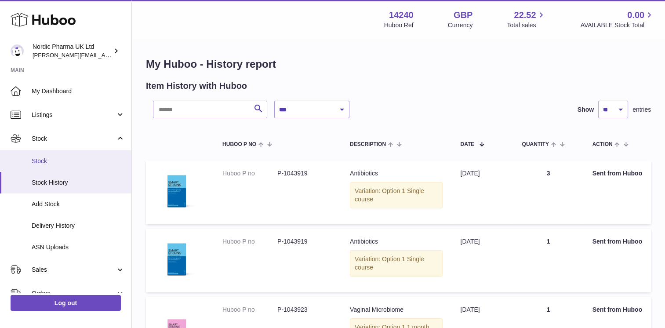
click at [41, 161] on span "Stock" at bounding box center [78, 161] width 93 height 8
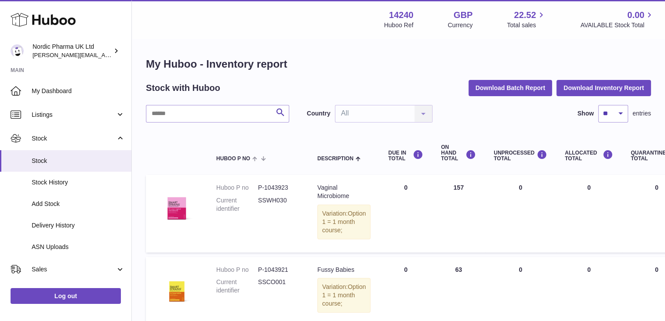
click at [392, 118] on div "Country All All No elements found. Consider changing the search query. List is …" at bounding box center [370, 114] width 126 height 18
click at [418, 113] on div "Country All All No elements found. Consider changing the search query. List is …" at bounding box center [370, 114] width 126 height 18
click at [59, 191] on link "Stock History" at bounding box center [65, 183] width 131 height 22
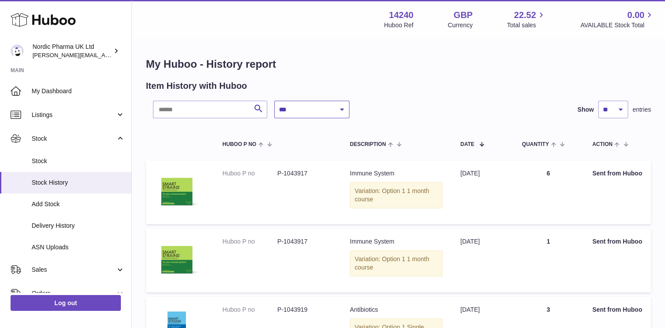
click at [290, 112] on select "**********" at bounding box center [311, 110] width 75 height 18
select select "*"
click at [274, 101] on select "**********" at bounding box center [311, 110] width 75 height 18
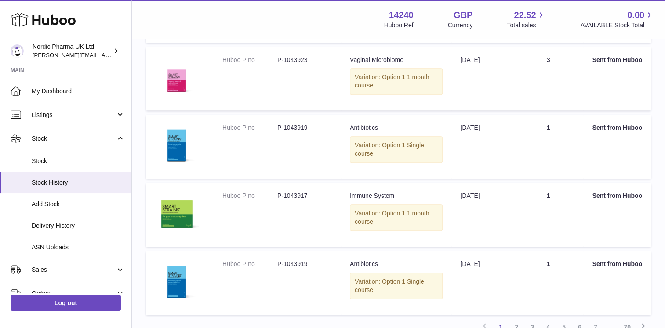
scroll to position [605, 0]
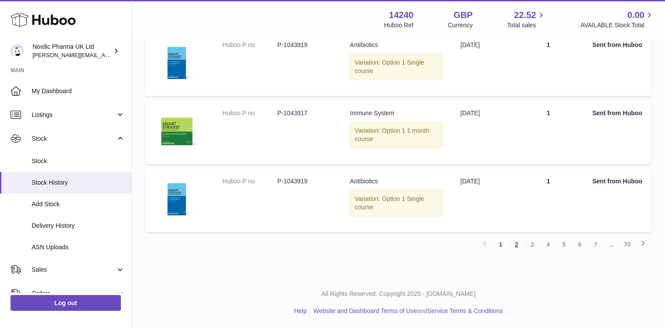
click at [516, 239] on link "2" at bounding box center [517, 245] width 16 height 16
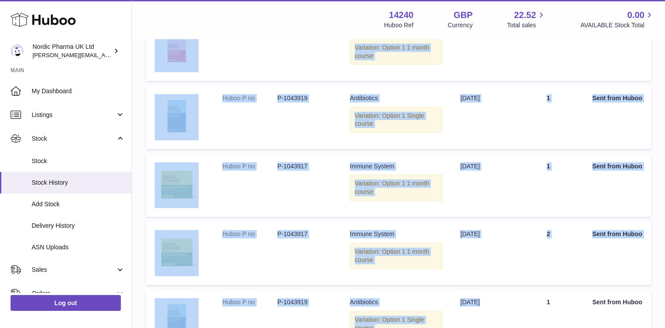
scroll to position [421, 0]
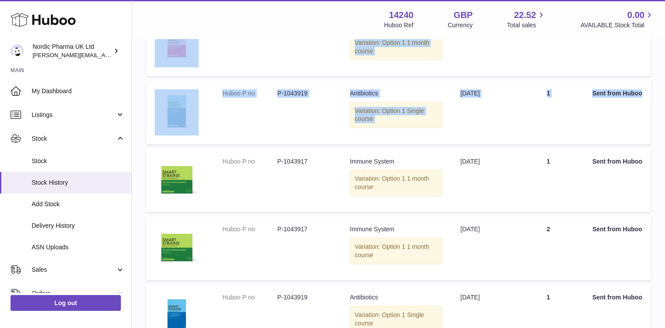
drag, startPoint x: 151, startPoint y: 165, endPoint x: 643, endPoint y: 130, distance: 493.4
click at [643, 130] on tbody "Huboo P no P-1043919 Description Antibiotics Variation: Option 1 Single course …" at bounding box center [398, 78] width 505 height 677
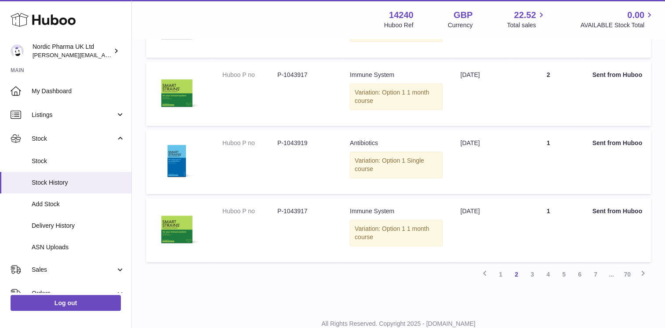
scroll to position [577, 0]
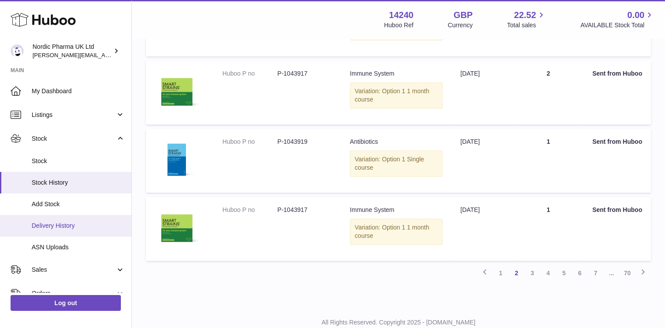
click at [80, 223] on span "Delivery History" at bounding box center [78, 226] width 93 height 8
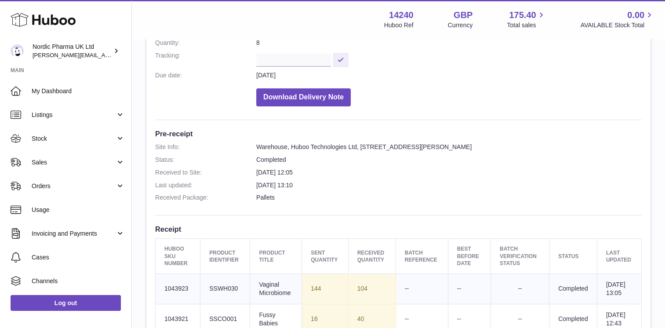
scroll to position [128, 0]
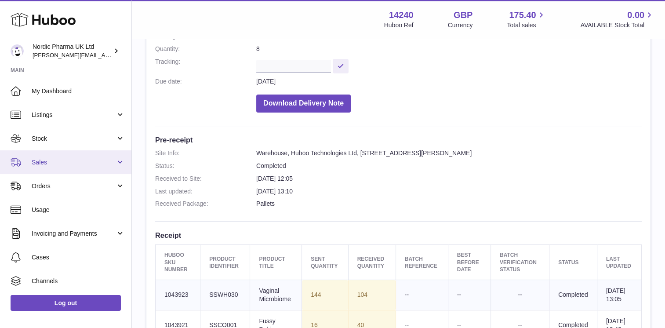
click at [109, 166] on span "Sales" at bounding box center [74, 162] width 84 height 8
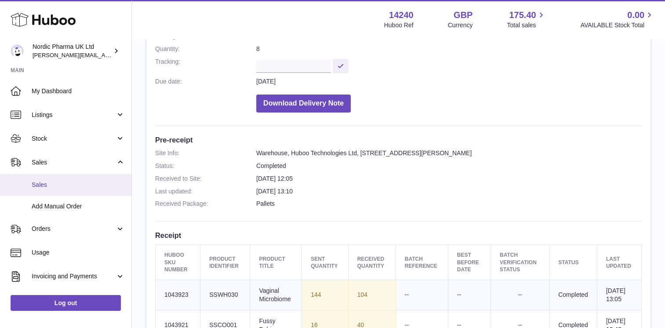
click at [88, 186] on span "Sales" at bounding box center [78, 185] width 93 height 8
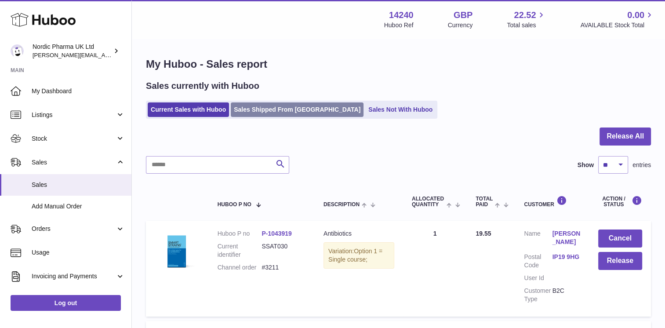
click at [281, 113] on link "Sales Shipped From [GEOGRAPHIC_DATA]" at bounding box center [297, 109] width 133 height 15
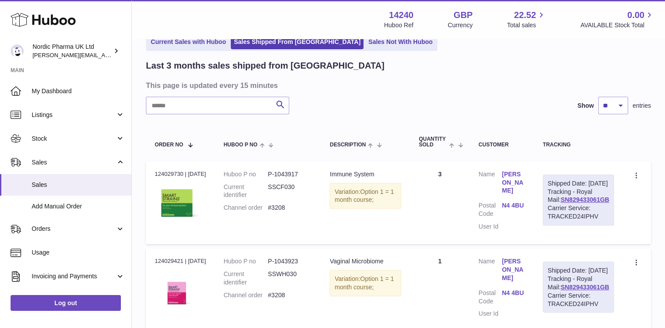
scroll to position [47, 0]
click at [617, 106] on select "** ** **" at bounding box center [614, 105] width 30 height 18
select select "**"
click at [599, 96] on select "** ** **" at bounding box center [614, 105] width 30 height 18
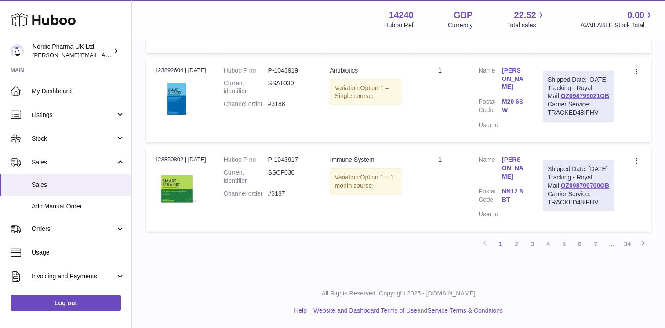
scroll to position [2405, 0]
click at [518, 252] on link "2" at bounding box center [517, 244] width 16 height 16
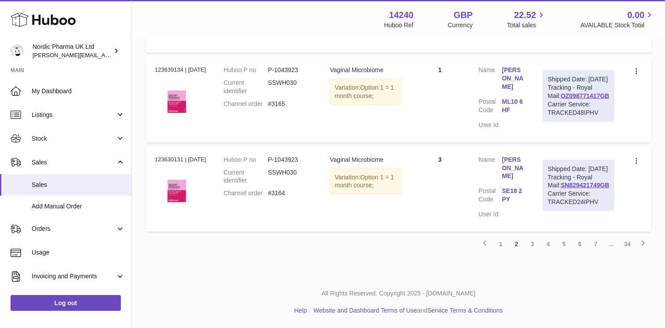
scroll to position [2429, 0]
click at [498, 244] on link "1" at bounding box center [501, 244] width 16 height 16
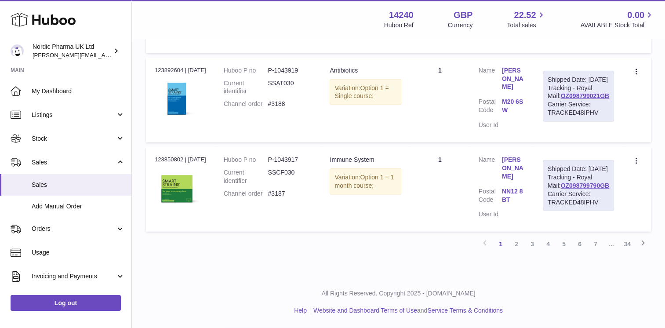
scroll to position [2429, 0]
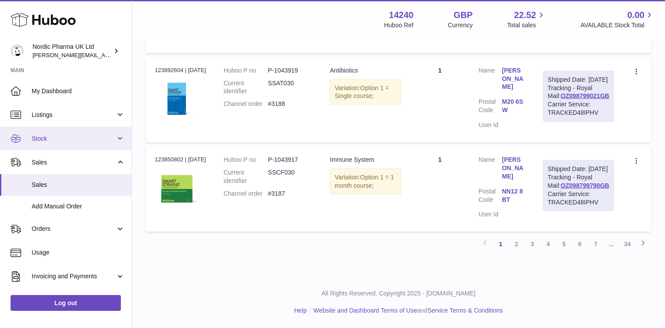
click at [67, 138] on span "Stock" at bounding box center [74, 139] width 84 height 8
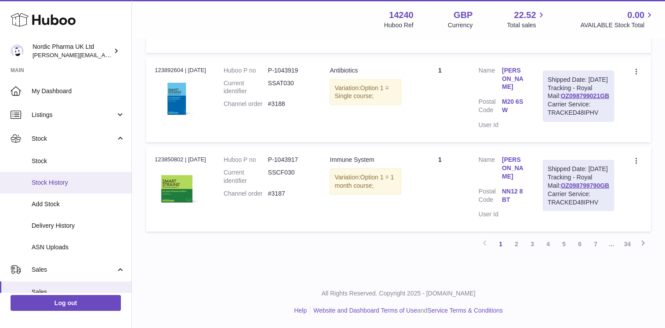
click at [56, 187] on link "Stock History" at bounding box center [65, 183] width 131 height 22
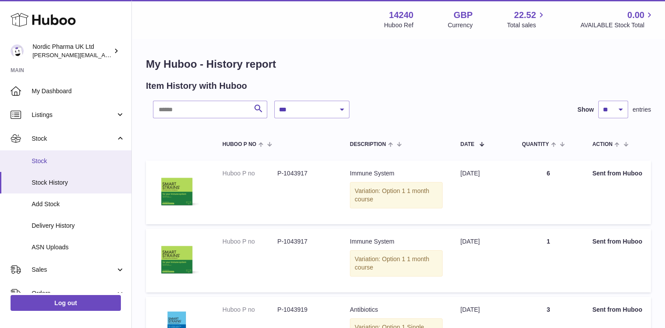
click at [64, 161] on span "Stock" at bounding box center [78, 161] width 93 height 8
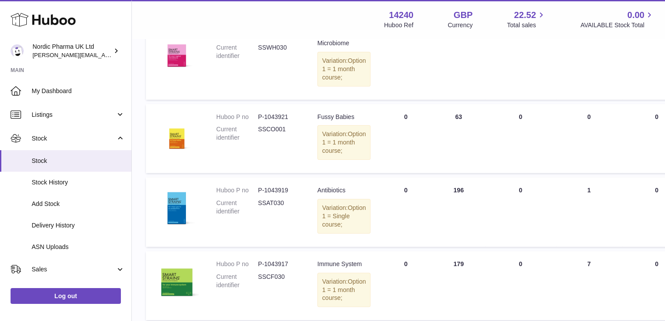
scroll to position [0, 7]
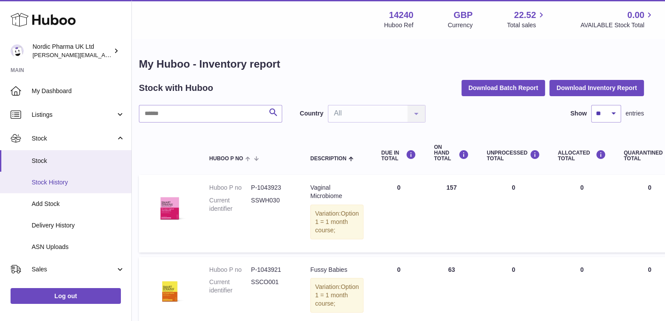
click at [82, 183] on span "Stock History" at bounding box center [78, 183] width 93 height 8
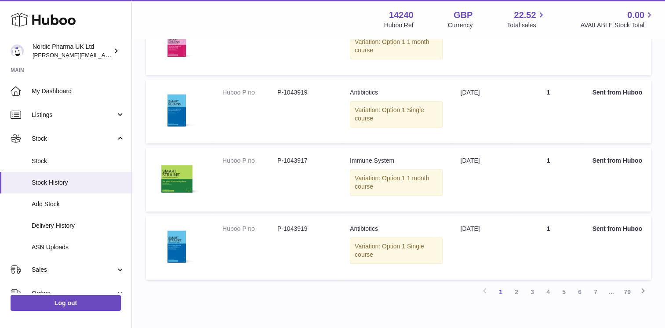
scroll to position [605, 0]
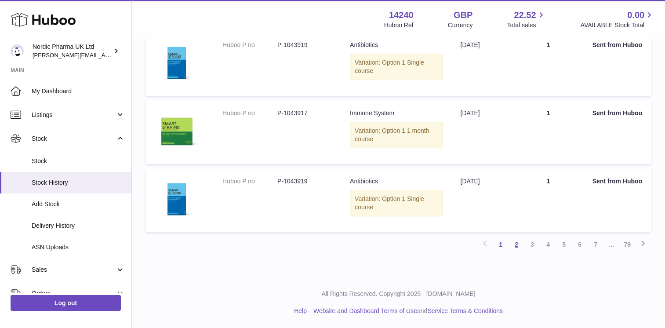
click at [519, 244] on link "2" at bounding box center [517, 245] width 16 height 16
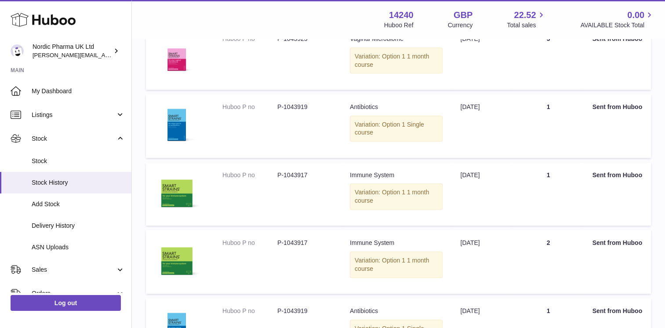
scroll to position [409, 0]
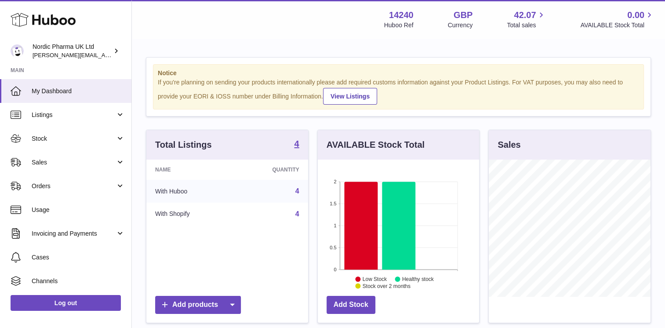
scroll to position [137, 162]
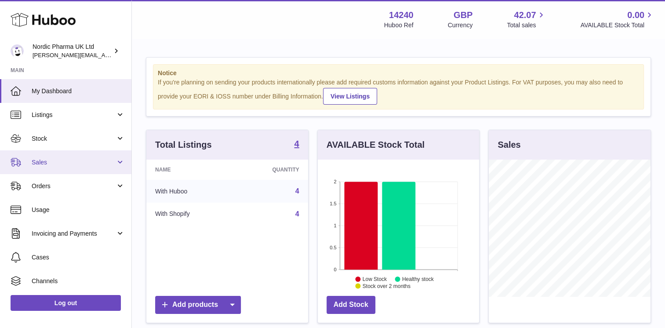
click at [86, 164] on span "Sales" at bounding box center [74, 162] width 84 height 8
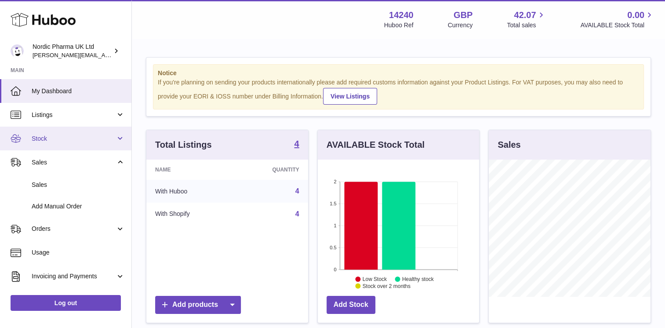
click at [95, 141] on span "Stock" at bounding box center [74, 139] width 84 height 8
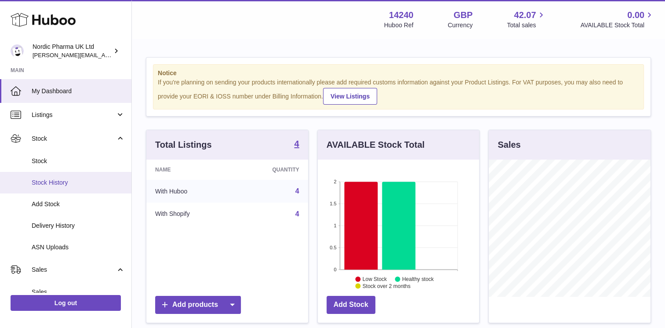
click at [80, 184] on span "Stock History" at bounding box center [78, 183] width 93 height 8
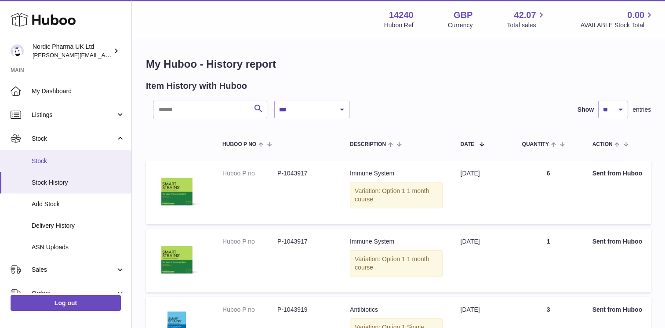
click at [85, 162] on span "Stock" at bounding box center [78, 161] width 93 height 8
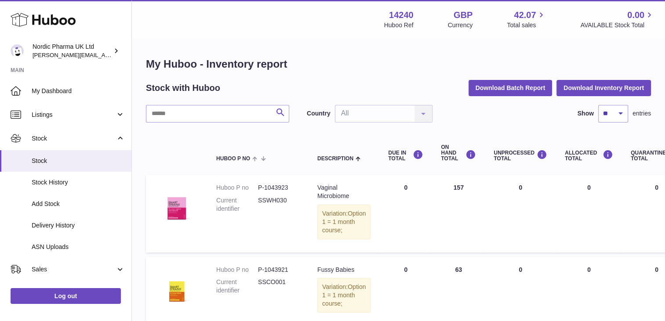
click at [280, 110] on icon "submit" at bounding box center [280, 112] width 11 height 11
click at [427, 113] on div "Country All All No elements found. Consider changing the search query. List is …" at bounding box center [370, 114] width 126 height 18
click at [119, 113] on link "Listings" at bounding box center [65, 115] width 131 height 24
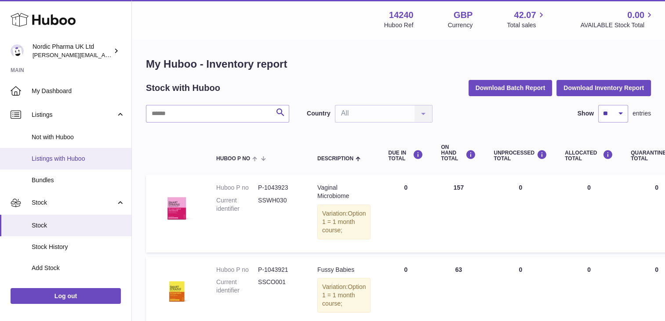
click at [88, 157] on span "Listings with Huboo" at bounding box center [78, 159] width 93 height 8
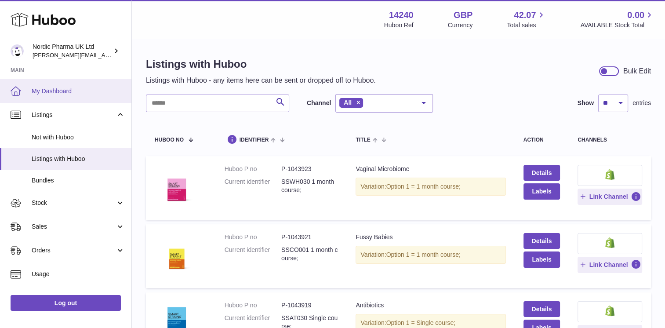
click at [73, 88] on span "My Dashboard" at bounding box center [78, 91] width 93 height 8
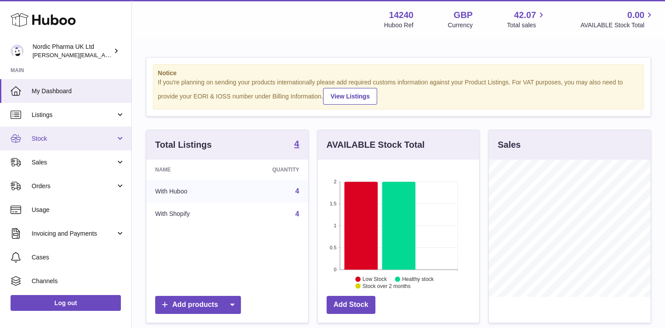
click at [104, 135] on span "Stock" at bounding box center [74, 139] width 84 height 8
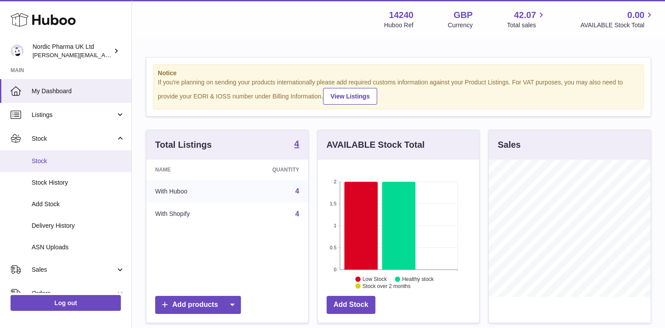
click at [96, 161] on span "Stock" at bounding box center [78, 161] width 93 height 8
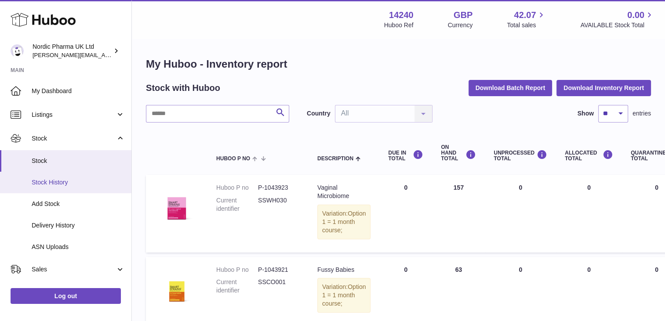
click at [93, 182] on span "Stock History" at bounding box center [78, 183] width 93 height 8
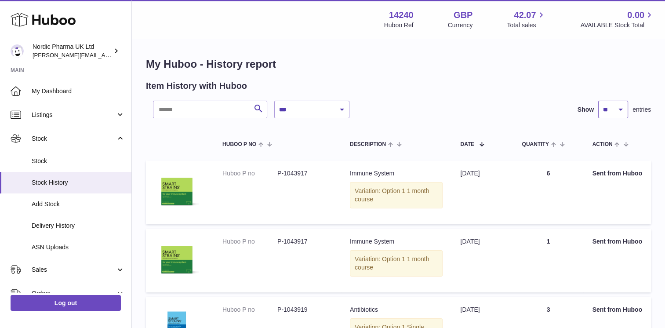
click at [621, 113] on select "** ** ** ***" at bounding box center [614, 110] width 30 height 18
select select "**"
click at [599, 101] on select "** ** ** ***" at bounding box center [614, 110] width 30 height 18
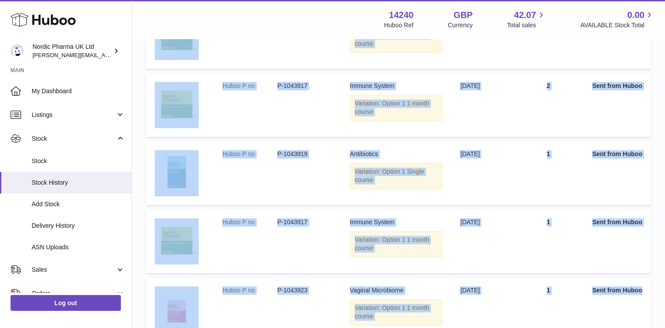
scroll to position [1261, 0]
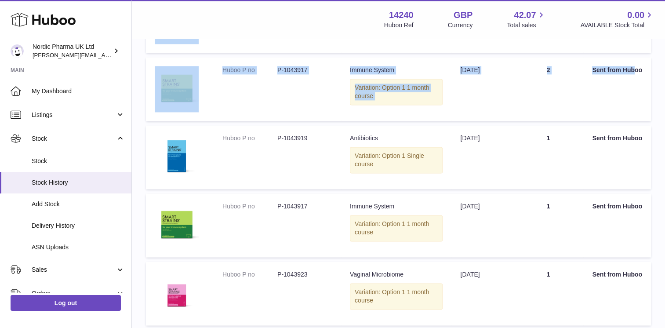
drag, startPoint x: 151, startPoint y: 161, endPoint x: 634, endPoint y: 89, distance: 488.2
copy tbody "Huboo P no P-1043917 Description Immune System Variation: Option 1 1 month cour…"
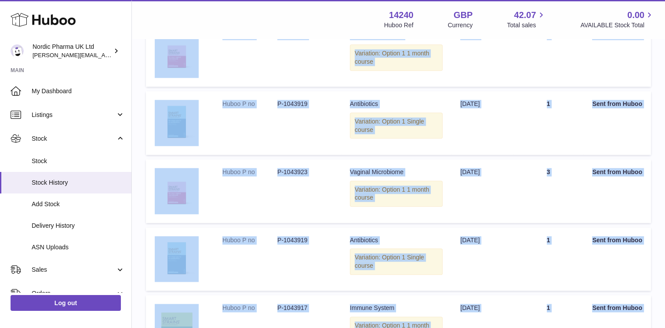
scroll to position [955, 0]
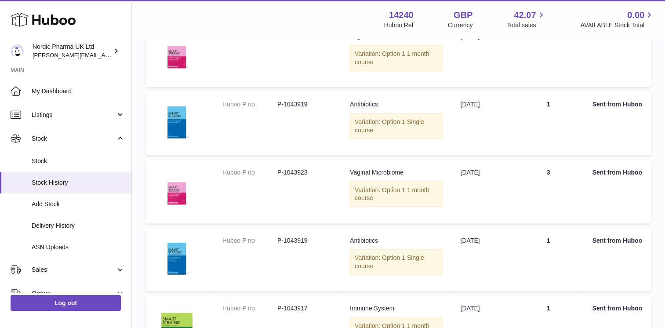
click at [139, 153] on div "**********" at bounding box center [398, 17] width 533 height 1864
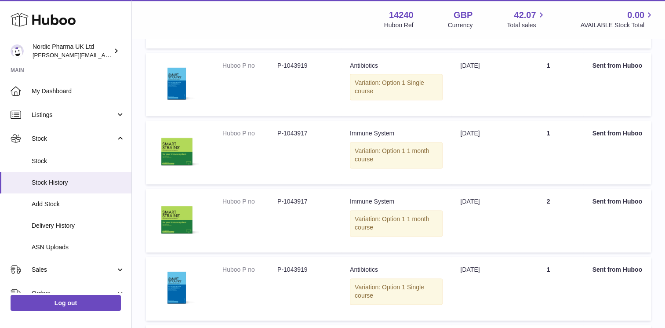
scroll to position [1130, 0]
